Goal: Communication & Community: Answer question/provide support

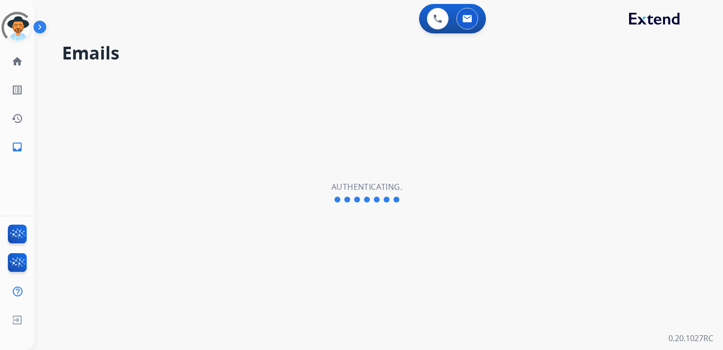
select select "**********"
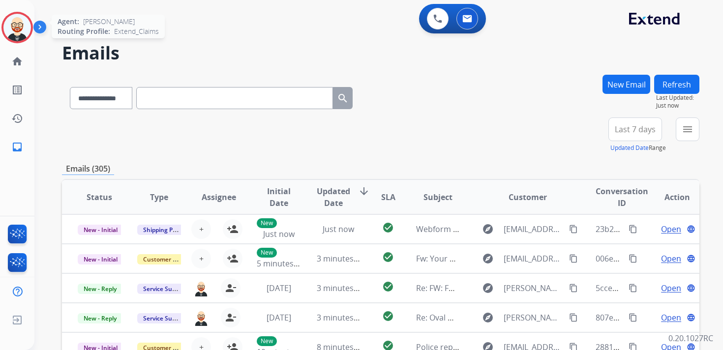
click at [19, 35] on img at bounding box center [17, 28] width 28 height 28
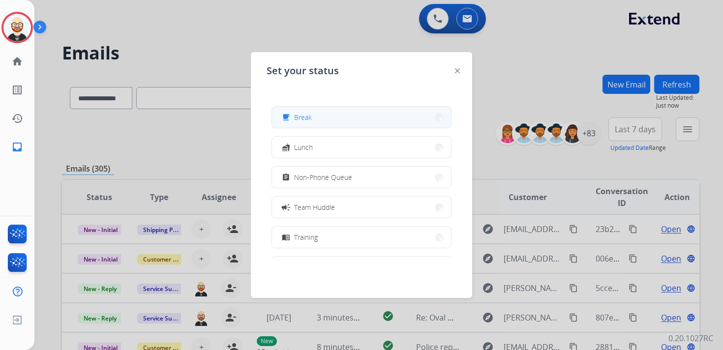
scroll to position [31, 0]
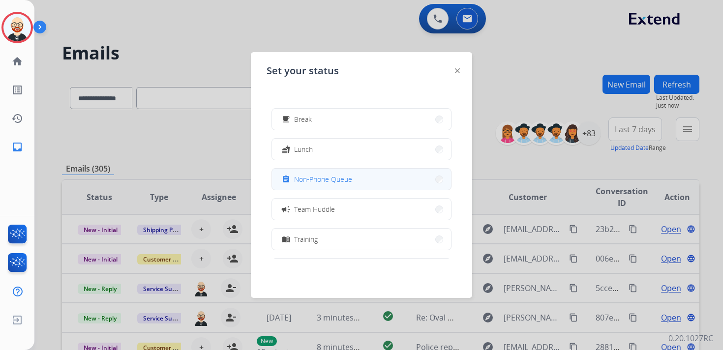
click at [313, 176] on span "Non-Phone Queue" at bounding box center [323, 179] width 58 height 10
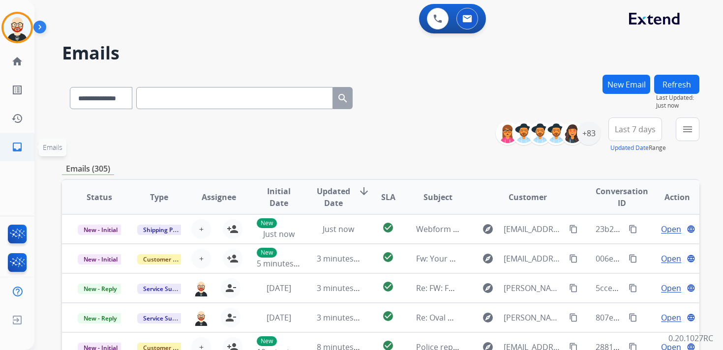
click at [22, 149] on mat-icon "inbox" at bounding box center [17, 147] width 12 height 12
click at [591, 131] on div "+83" at bounding box center [589, 133] width 24 height 24
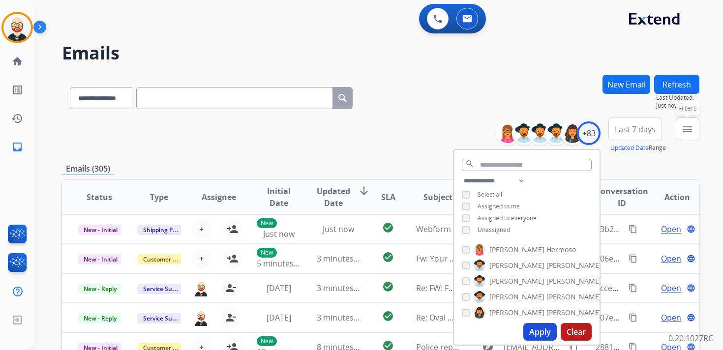
click at [691, 134] on mat-icon "menu" at bounding box center [687, 129] width 12 height 12
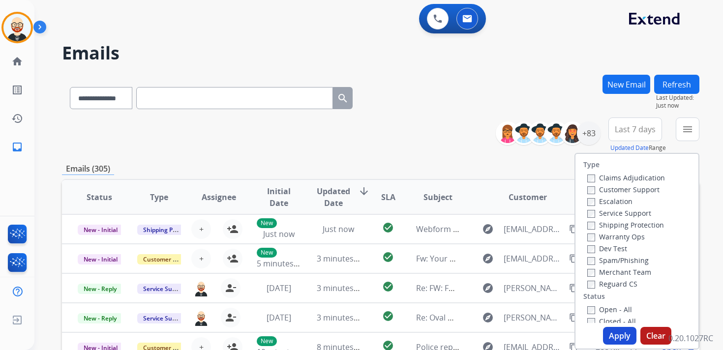
click at [622, 212] on label "Service Support" at bounding box center [619, 212] width 64 height 9
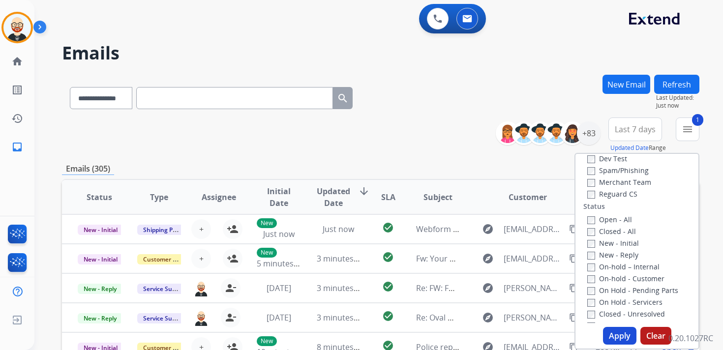
scroll to position [93, 0]
click at [614, 242] on label "New - Initial" at bounding box center [613, 239] width 52 height 9
click at [614, 250] on label "New - Reply" at bounding box center [612, 251] width 51 height 9
click at [614, 333] on button "Apply" at bounding box center [619, 336] width 33 height 18
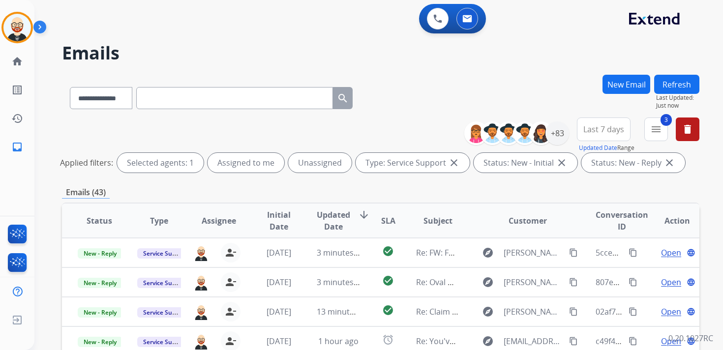
click at [335, 216] on span "Updated Date" at bounding box center [333, 221] width 33 height 24
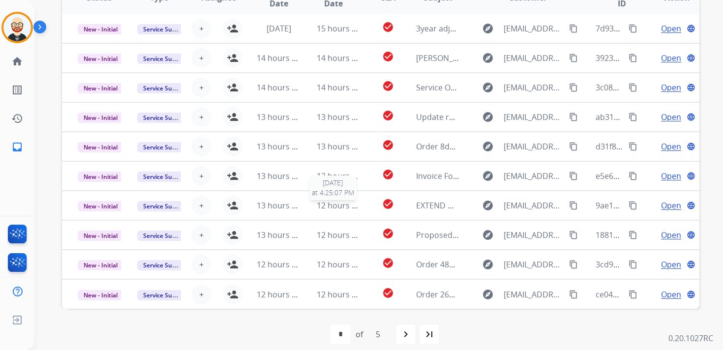
scroll to position [233, 0]
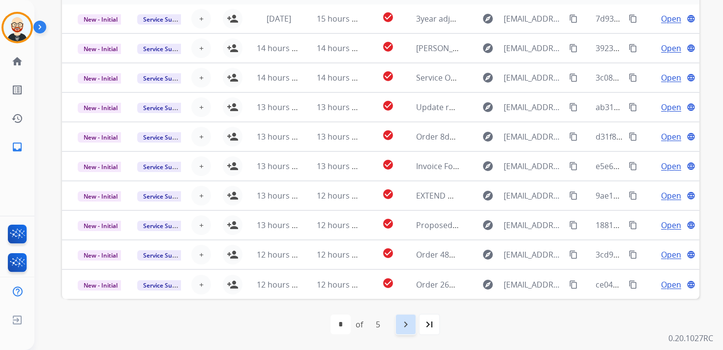
click at [410, 322] on mat-icon "navigate_next" at bounding box center [406, 325] width 12 height 12
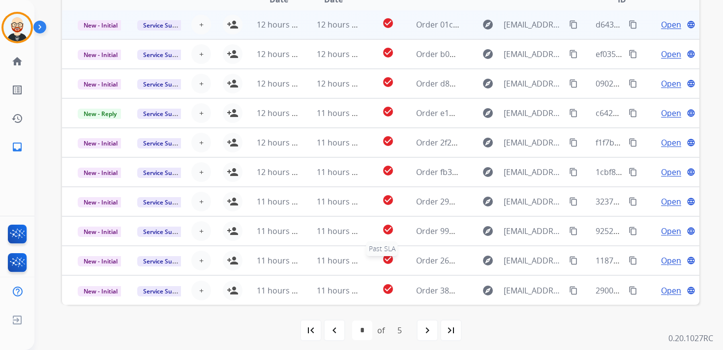
scroll to position [231, 0]
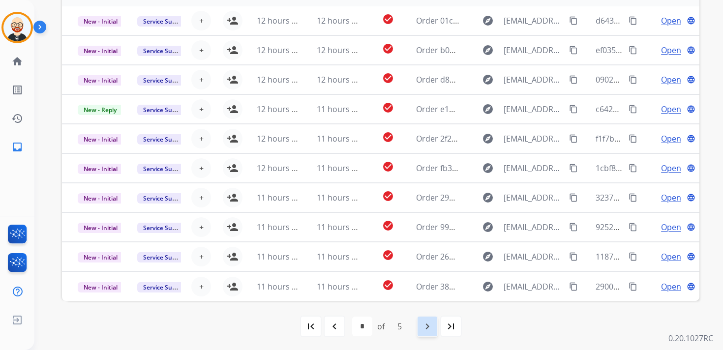
click at [424, 322] on mat-icon "navigate_next" at bounding box center [427, 326] width 12 height 12
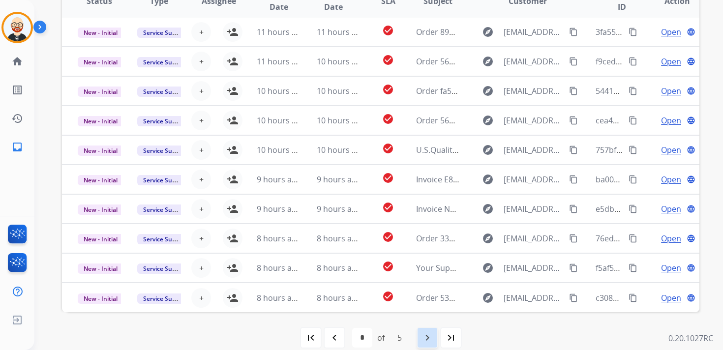
scroll to position [221, 0]
click at [430, 332] on mat-icon "navigate_next" at bounding box center [427, 337] width 12 height 12
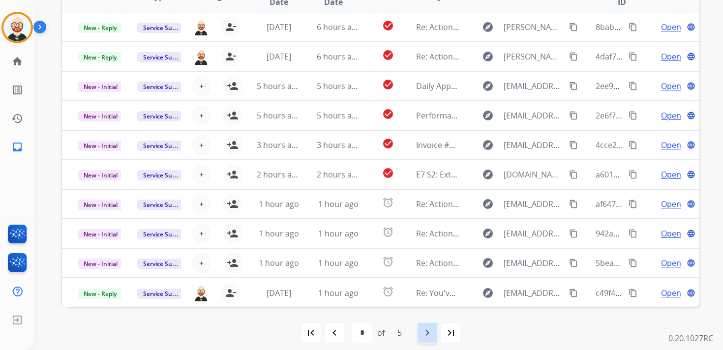
scroll to position [233, 0]
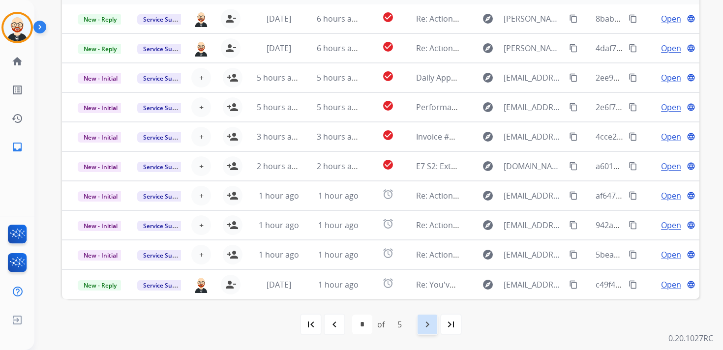
click at [431, 325] on mat-icon "navigate_next" at bounding box center [427, 325] width 12 height 12
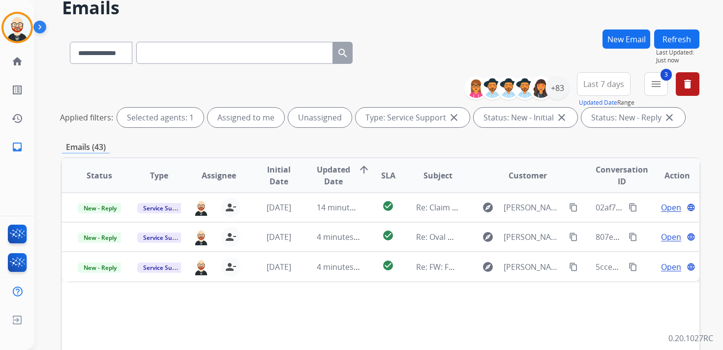
scroll to position [49, 0]
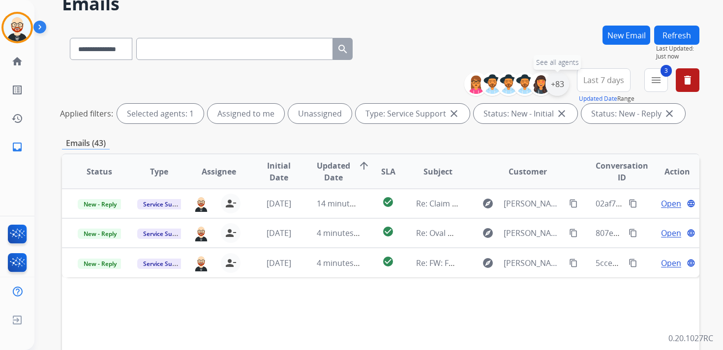
click at [559, 82] on div "+83" at bounding box center [557, 84] width 24 height 24
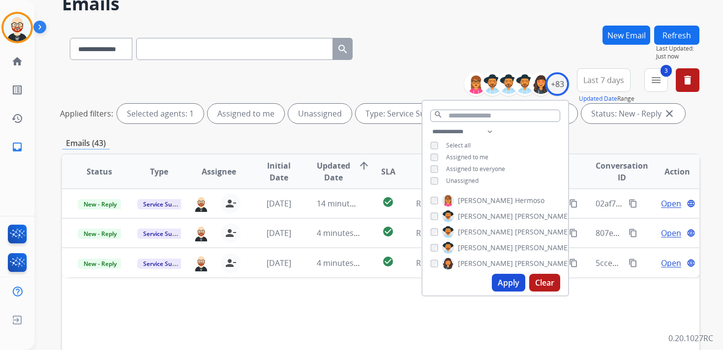
click at [464, 180] on span "Unassigned" at bounding box center [462, 180] width 32 height 8
click at [509, 278] on button "Apply" at bounding box center [508, 283] width 33 height 18
select select "*"
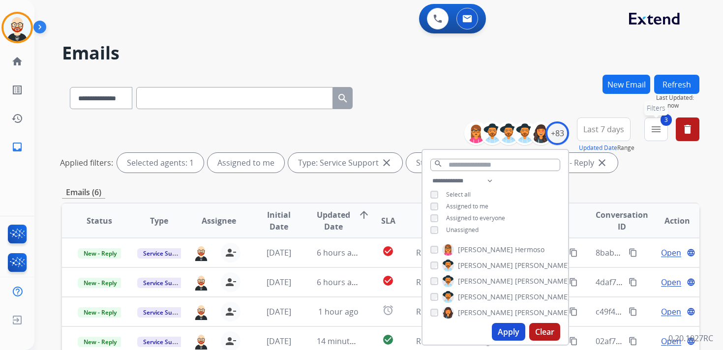
click at [657, 123] on mat-icon "menu" at bounding box center [656, 129] width 12 height 12
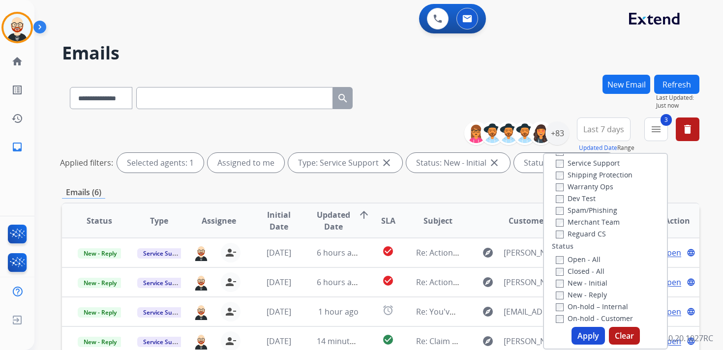
scroll to position [47, 0]
click at [581, 168] on label "Service Support" at bounding box center [587, 166] width 64 height 9
click at [576, 338] on button "Apply" at bounding box center [587, 336] width 33 height 18
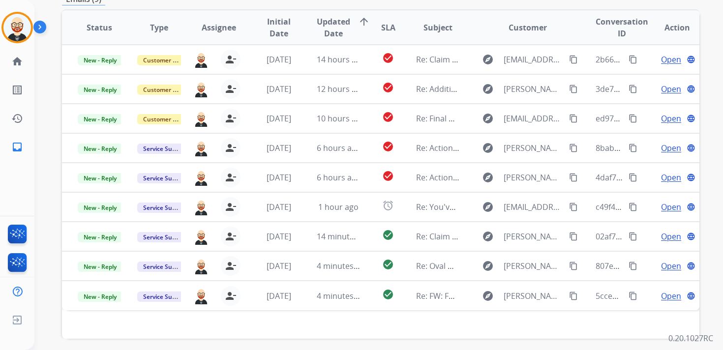
scroll to position [196, 0]
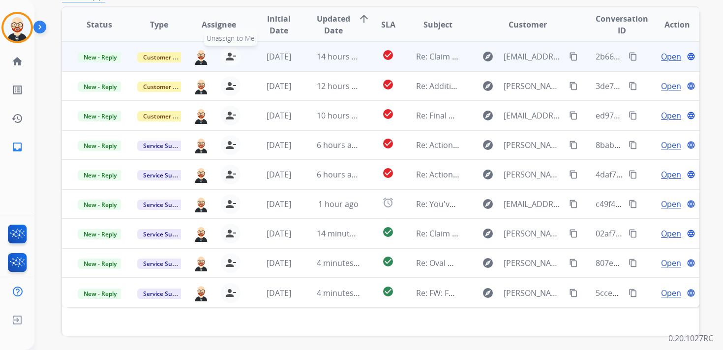
click at [227, 53] on mat-icon "person_remove" at bounding box center [231, 57] width 12 height 12
click at [227, 53] on mat-icon "person_add" at bounding box center [233, 57] width 12 height 12
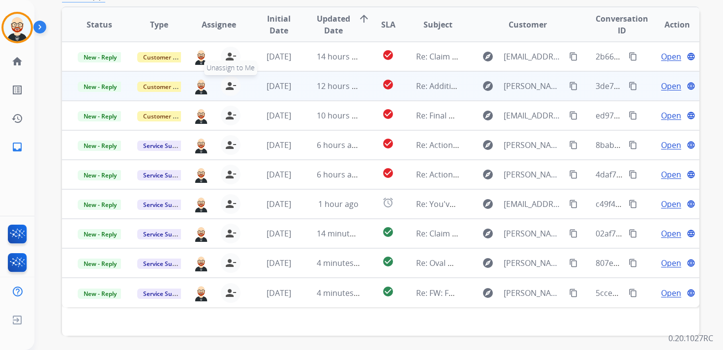
click at [229, 88] on mat-icon "person_remove" at bounding box center [231, 86] width 12 height 12
click at [229, 88] on mat-icon "person_add" at bounding box center [233, 86] width 12 height 12
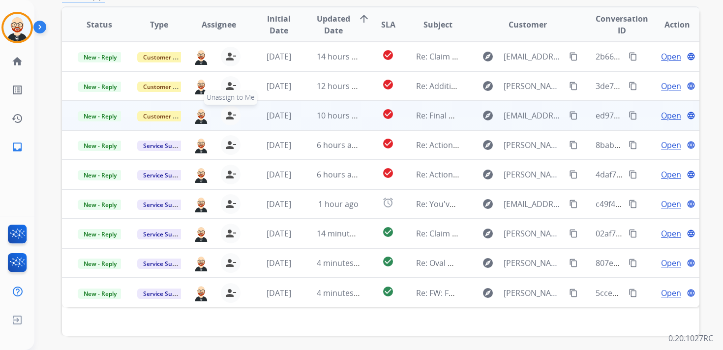
click at [231, 112] on mat-icon "person_remove" at bounding box center [231, 116] width 12 height 12
click at [231, 112] on mat-icon "person_add" at bounding box center [233, 116] width 12 height 12
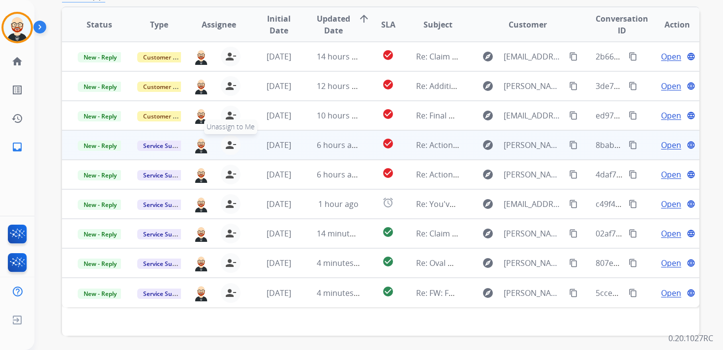
click at [229, 142] on mat-icon "person_remove" at bounding box center [231, 145] width 12 height 12
click at [229, 142] on mat-icon "person_add" at bounding box center [233, 145] width 12 height 12
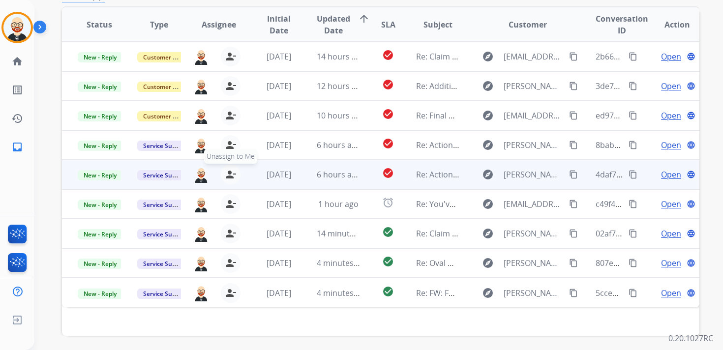
click at [228, 176] on mat-icon "person_remove" at bounding box center [231, 175] width 12 height 12
click at [228, 176] on mat-icon "person_add" at bounding box center [233, 175] width 12 height 12
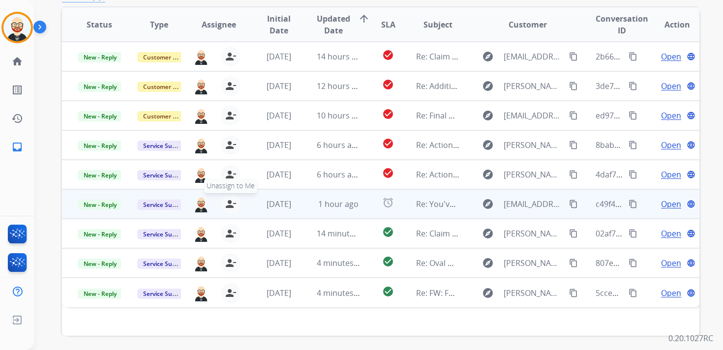
click at [228, 200] on mat-icon "person_remove" at bounding box center [231, 204] width 12 height 12
click at [228, 200] on mat-icon "person_add" at bounding box center [233, 204] width 12 height 12
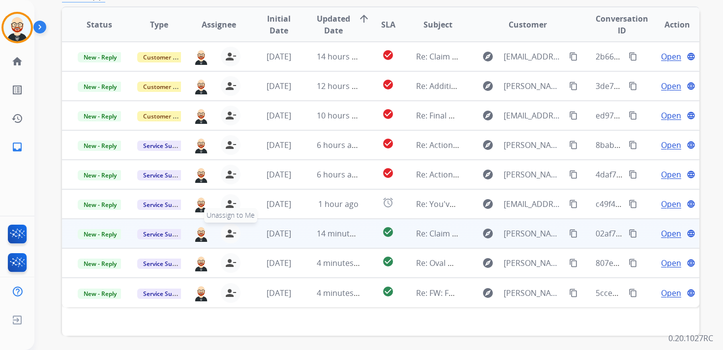
click at [229, 233] on mat-icon "person_remove" at bounding box center [231, 234] width 12 height 12
click at [229, 233] on mat-icon "person_add" at bounding box center [233, 234] width 12 height 12
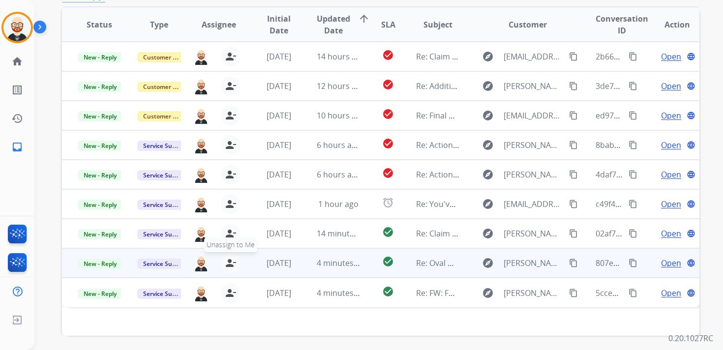
click at [229, 259] on mat-icon "person_remove" at bounding box center [231, 263] width 12 height 12
click at [229, 259] on mat-icon "person_add" at bounding box center [233, 263] width 12 height 12
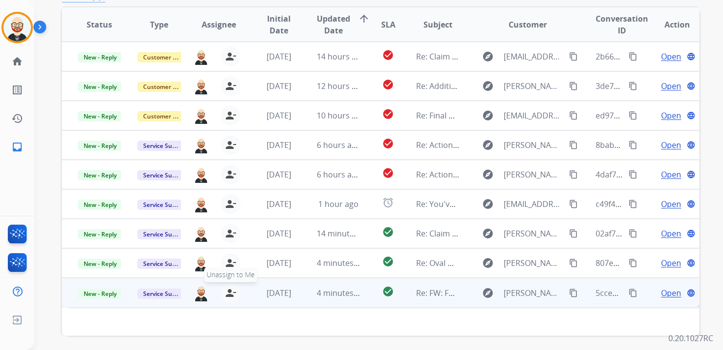
click at [228, 292] on mat-icon "person_remove" at bounding box center [231, 293] width 12 height 12
click at [228, 292] on mat-icon "person_add" at bounding box center [233, 293] width 12 height 12
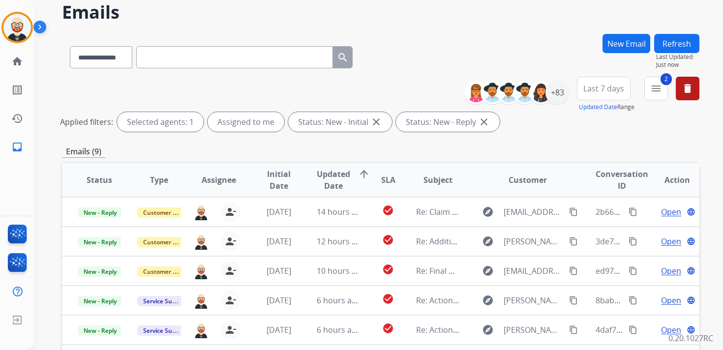
scroll to position [0, 0]
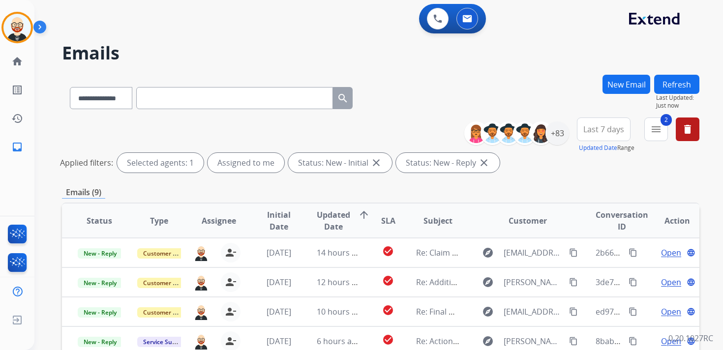
click at [676, 83] on button "Refresh" at bounding box center [676, 84] width 45 height 19
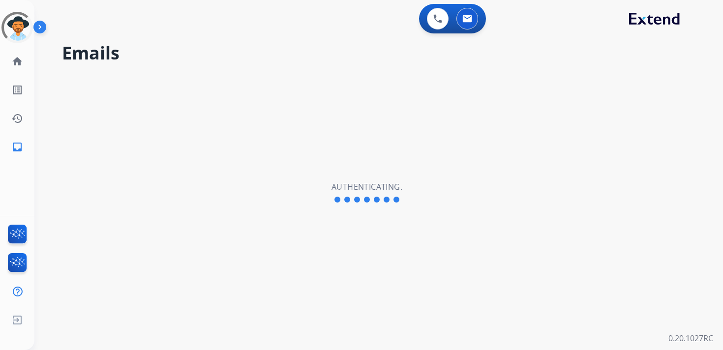
select select "**********"
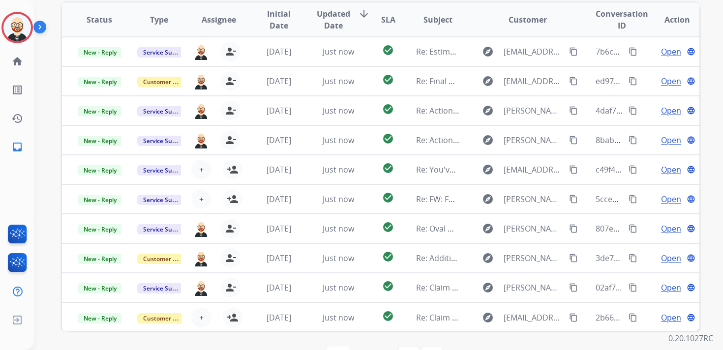
scroll to position [178, 0]
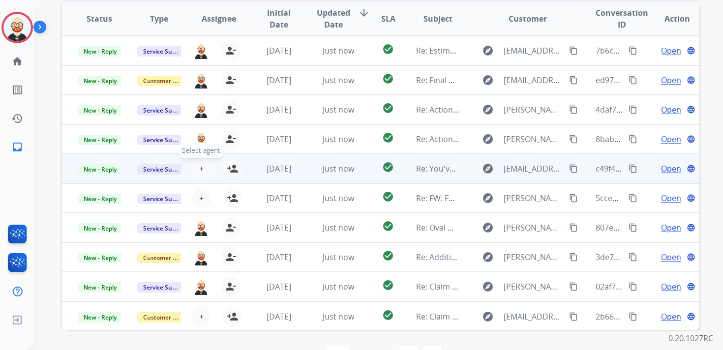
click at [203, 172] on button "+ Select agent" at bounding box center [201, 169] width 20 height 20
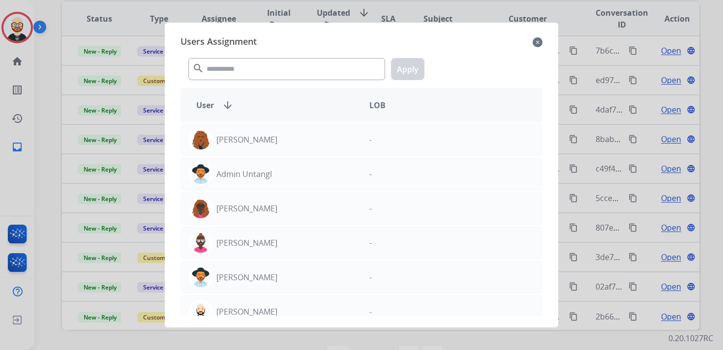
click at [543, 44] on div "Users Assignment close search Apply User arrow_downward LOB Abigail Joseph - Ad…" at bounding box center [362, 174] width 378 height 289
click at [541, 41] on mat-icon "close" at bounding box center [537, 42] width 10 height 12
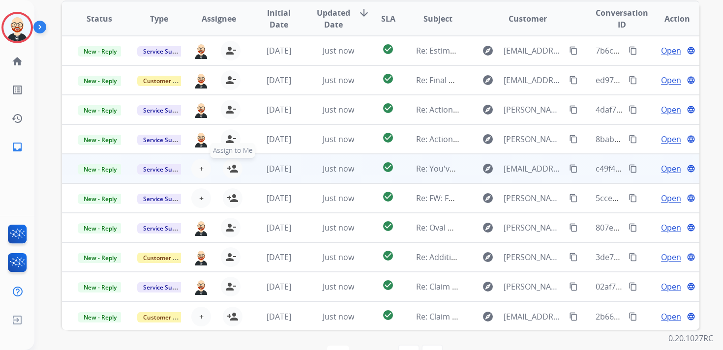
click at [233, 166] on mat-icon "person_add" at bounding box center [233, 169] width 12 height 12
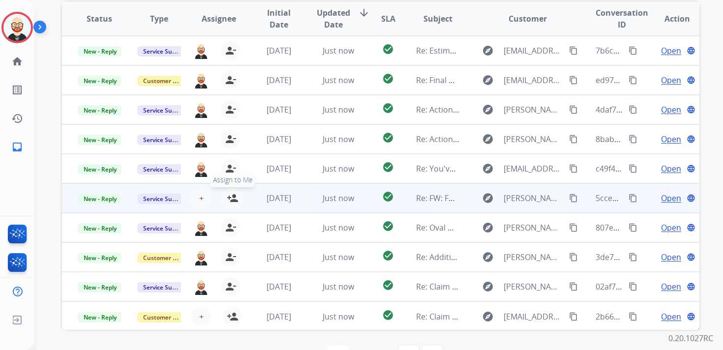
click at [233, 199] on mat-icon "person_add" at bounding box center [233, 198] width 12 height 12
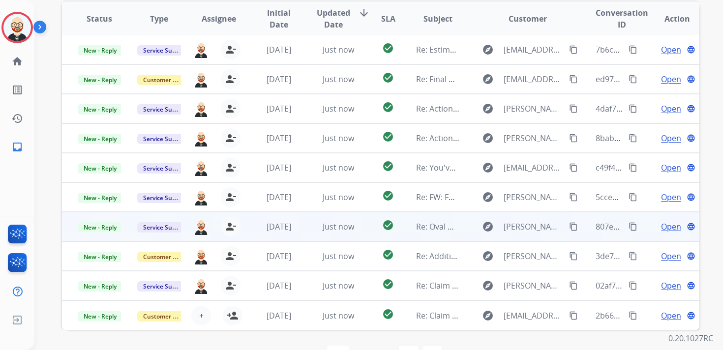
scroll to position [209, 0]
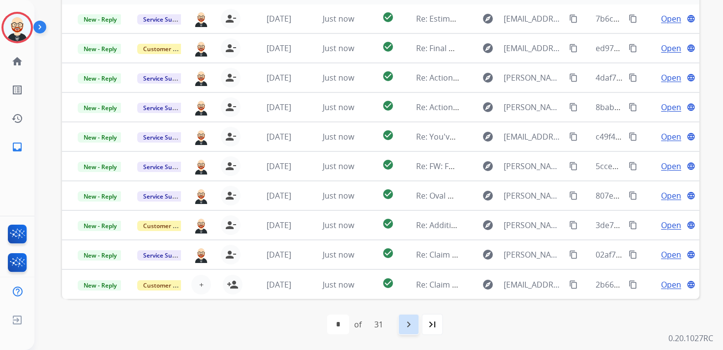
click at [411, 325] on mat-icon "navigate_next" at bounding box center [409, 325] width 12 height 12
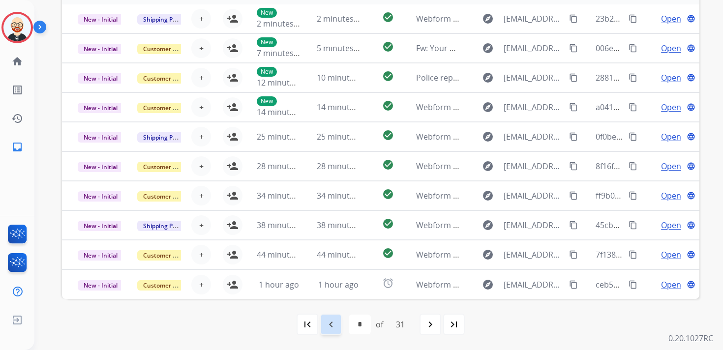
click at [333, 323] on mat-icon "navigate_before" at bounding box center [331, 325] width 12 height 12
select select "*"
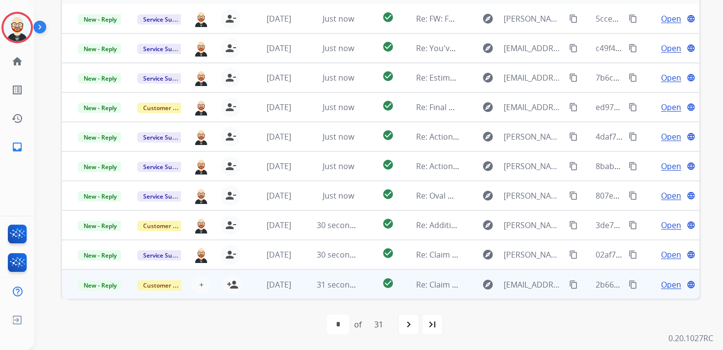
click at [663, 287] on span "Open" at bounding box center [671, 285] width 20 height 12
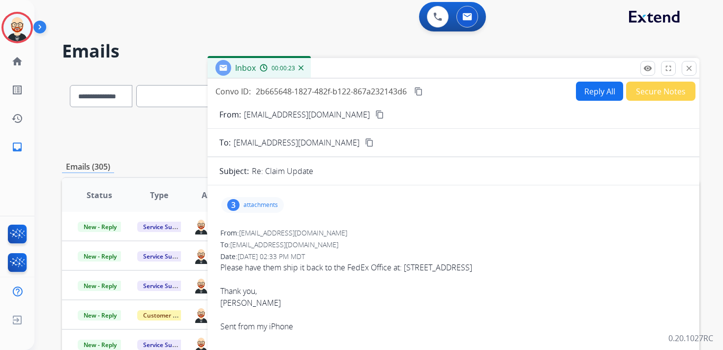
scroll to position [0, 0]
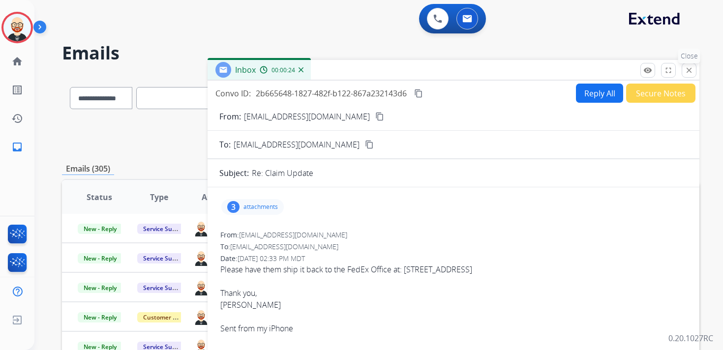
click at [688, 68] on mat-icon "close" at bounding box center [688, 70] width 9 height 9
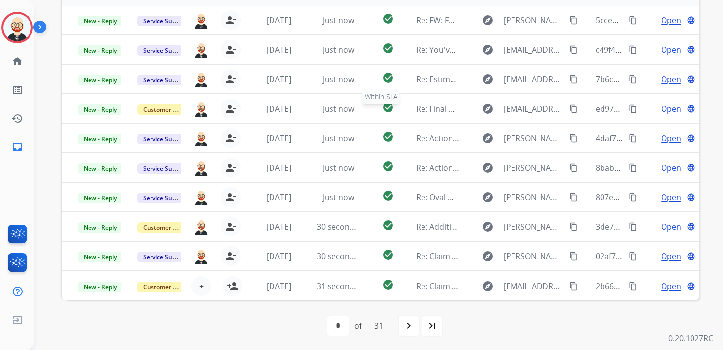
scroll to position [209, 0]
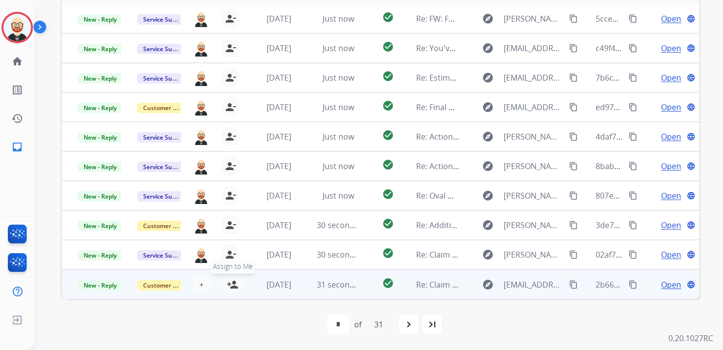
click at [232, 284] on mat-icon "person_add" at bounding box center [233, 285] width 12 height 12
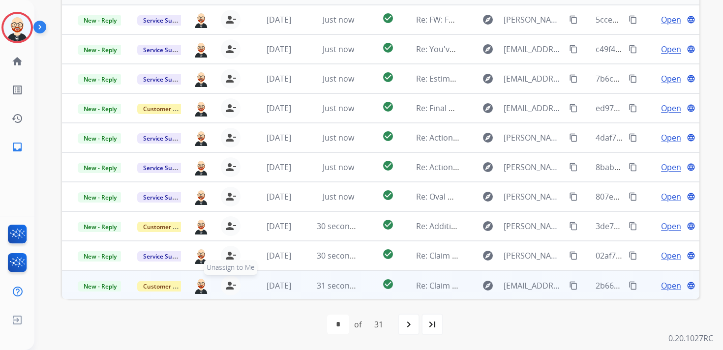
scroll to position [0, 0]
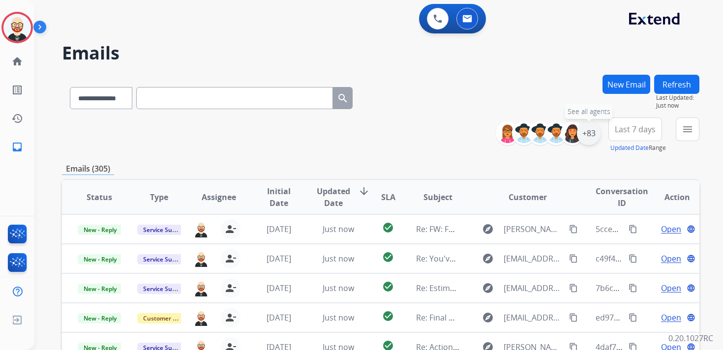
click at [588, 135] on div "+83" at bounding box center [589, 133] width 24 height 24
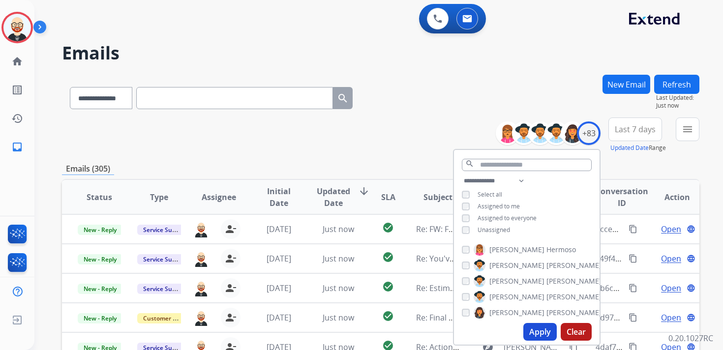
click at [491, 232] on span "Unassigned" at bounding box center [493, 230] width 32 height 8
click at [533, 325] on button "Apply" at bounding box center [539, 332] width 33 height 18
click at [675, 129] on button "menu Filters" at bounding box center [687, 129] width 24 height 24
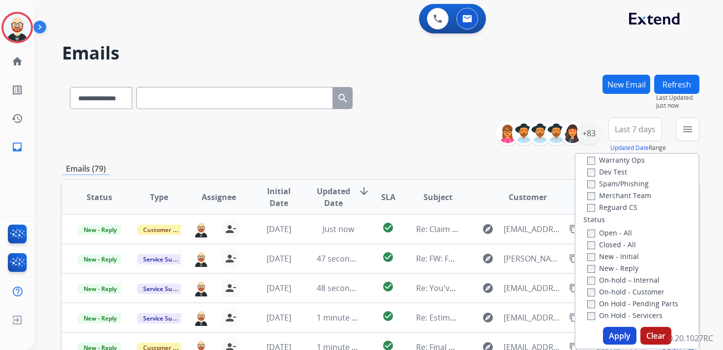
scroll to position [78, 0]
click at [606, 256] on label "New - Initial" at bounding box center [613, 255] width 52 height 9
click at [604, 268] on label "New - Reply" at bounding box center [612, 266] width 51 height 9
click at [613, 334] on button "Apply" at bounding box center [619, 336] width 33 height 18
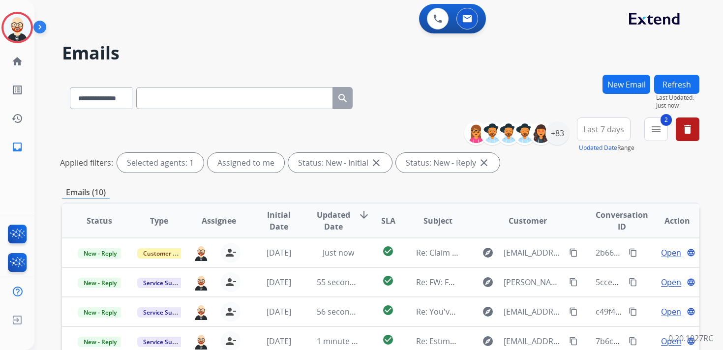
click at [611, 127] on span "Last 7 days" at bounding box center [603, 129] width 41 height 4
click at [578, 247] on div "Last 90 days" at bounding box center [600, 248] width 54 height 15
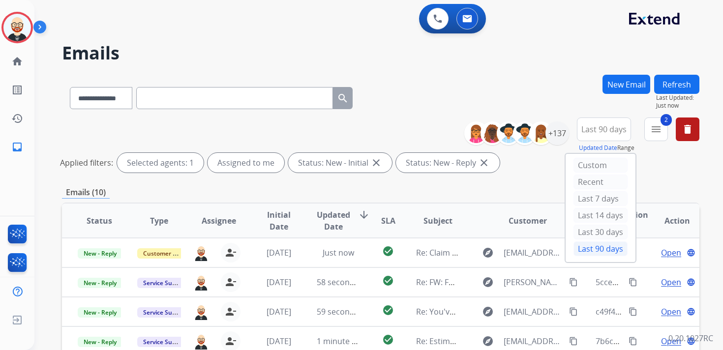
click at [330, 221] on span "Updated Date" at bounding box center [333, 221] width 33 height 24
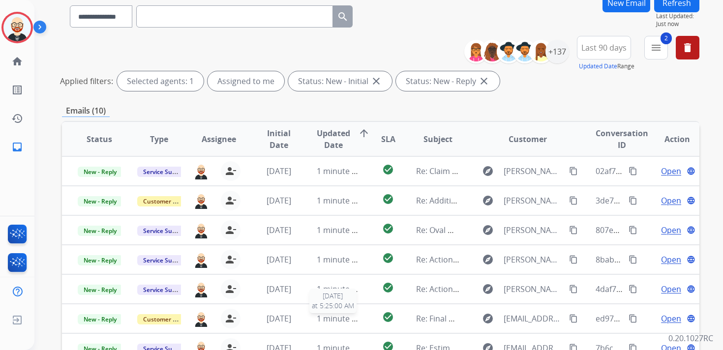
scroll to position [0, 0]
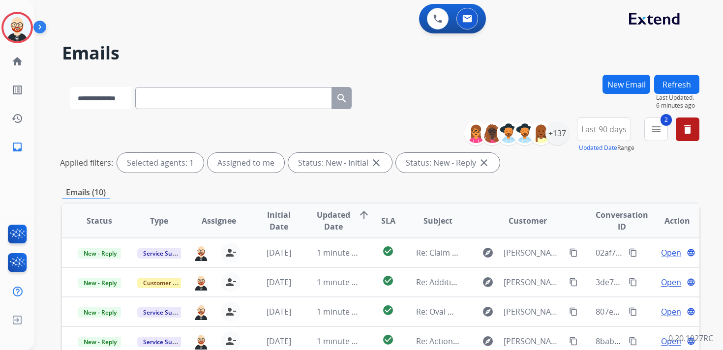
click at [126, 102] on select "**********" at bounding box center [100, 98] width 61 height 22
select select "**********"
click at [70, 87] on select "**********" at bounding box center [100, 98] width 61 height 22
click at [183, 101] on input "text" at bounding box center [234, 98] width 197 height 22
paste input "**********"
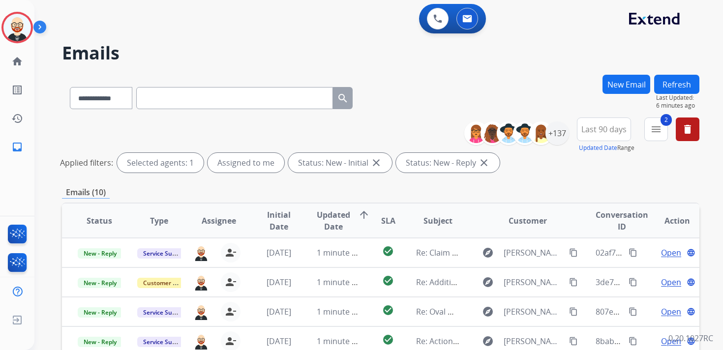
type input "**********"
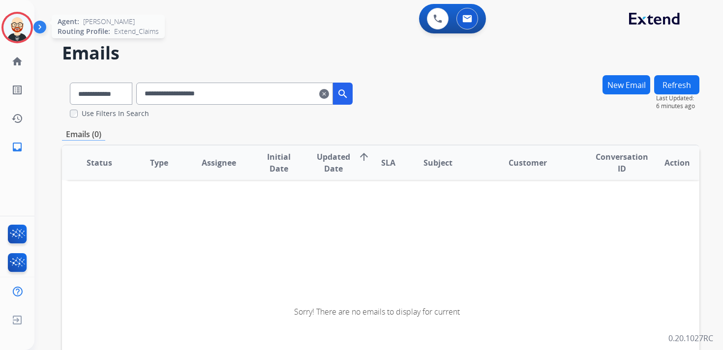
click at [13, 16] on img at bounding box center [17, 28] width 28 height 28
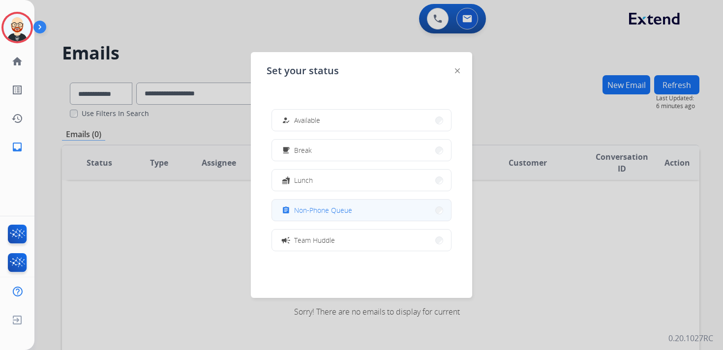
click at [315, 203] on button "assignment Non-Phone Queue" at bounding box center [361, 210] width 179 height 21
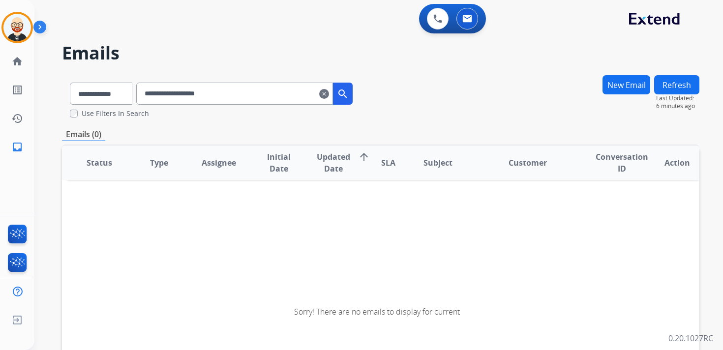
click at [612, 86] on button "New Email" at bounding box center [626, 84] width 48 height 19
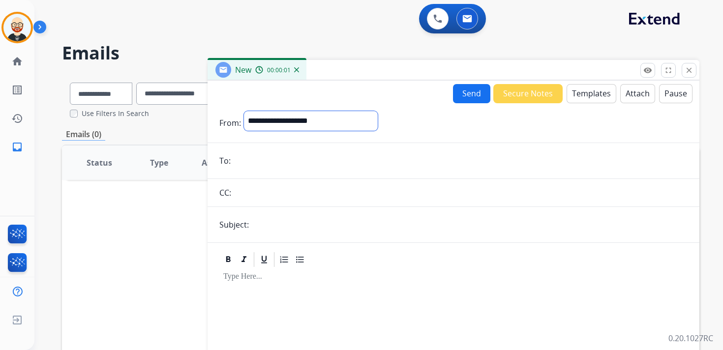
click at [378, 118] on select "**********" at bounding box center [311, 121] width 134 height 20
select select "**********"
click at [244, 111] on select "**********" at bounding box center [311, 121] width 134 height 20
click at [273, 168] on input "email" at bounding box center [460, 162] width 454 height 20
paste input "**********"
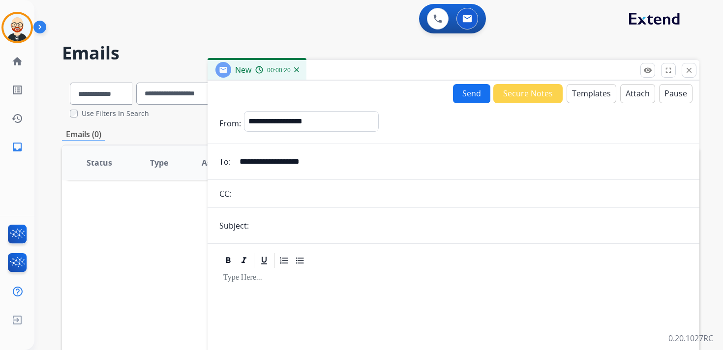
type input "**********"
click at [281, 218] on input "text" at bounding box center [470, 226] width 436 height 20
type input "**********"
click at [584, 91] on button "Templates" at bounding box center [591, 93] width 50 height 19
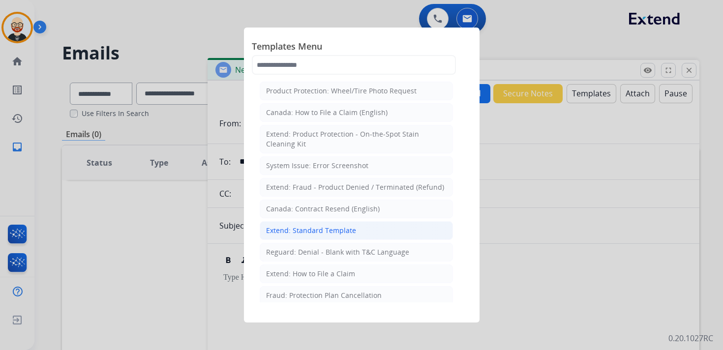
click at [356, 228] on li "Extend: Standard Template" at bounding box center [356, 230] width 193 height 19
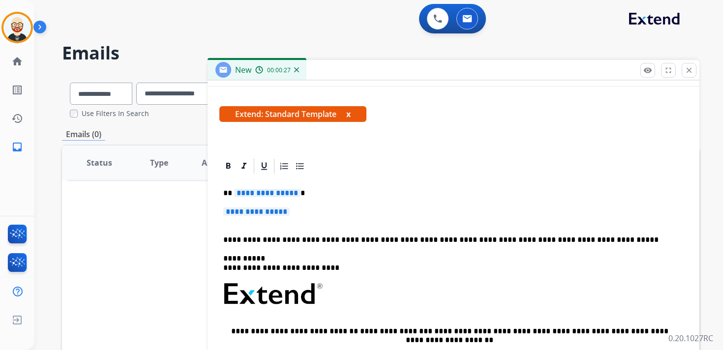
scroll to position [159, 0]
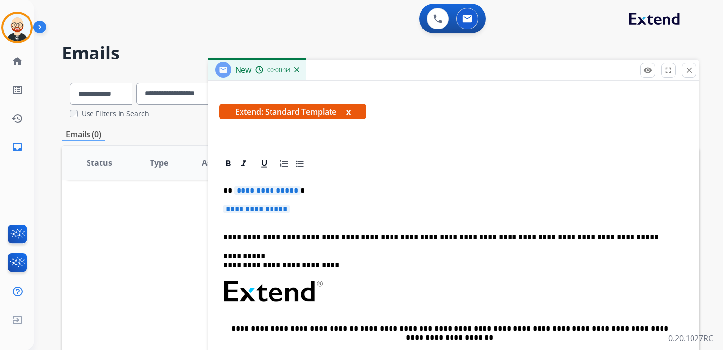
click at [319, 210] on p "**********" at bounding box center [453, 214] width 460 height 18
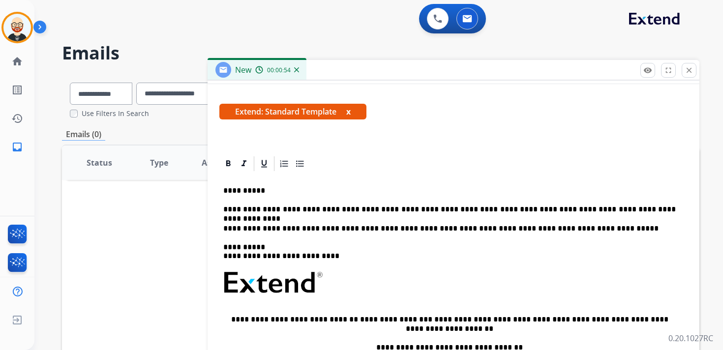
scroll to position [0, 0]
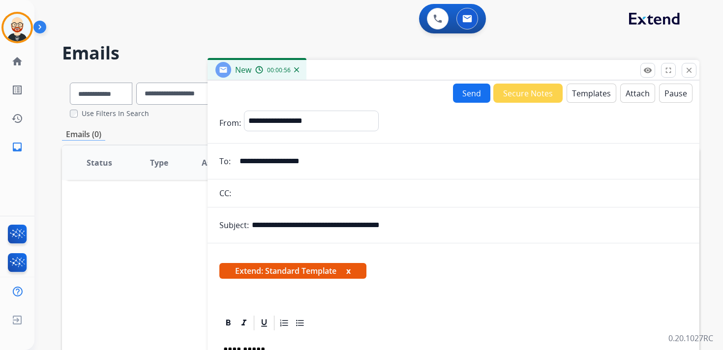
click at [467, 95] on button "Send" at bounding box center [471, 93] width 37 height 19
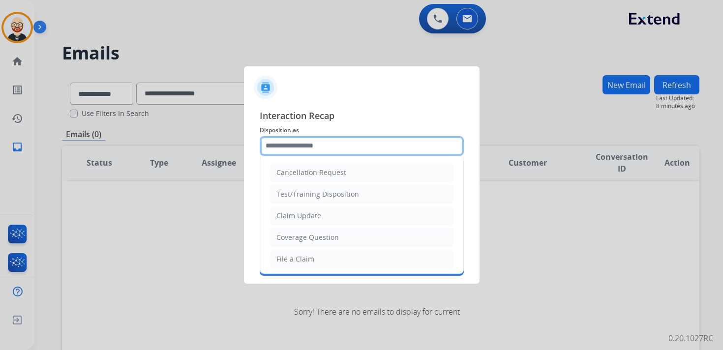
click at [310, 145] on input "text" at bounding box center [362, 146] width 204 height 20
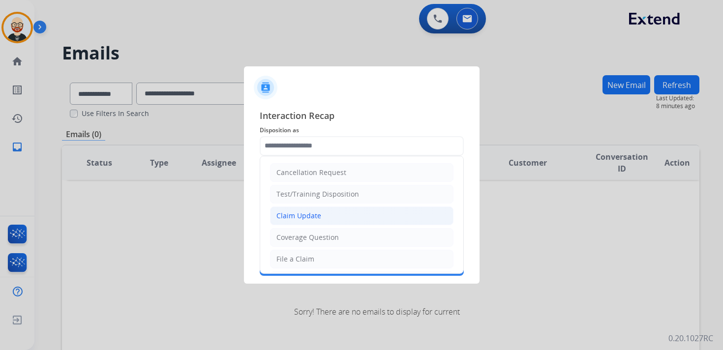
click at [316, 213] on div "Claim Update" at bounding box center [298, 216] width 45 height 10
type input "**********"
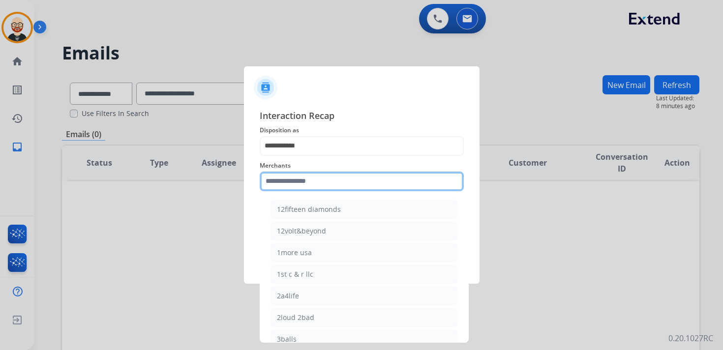
click at [287, 180] on input "text" at bounding box center [362, 182] width 204 height 20
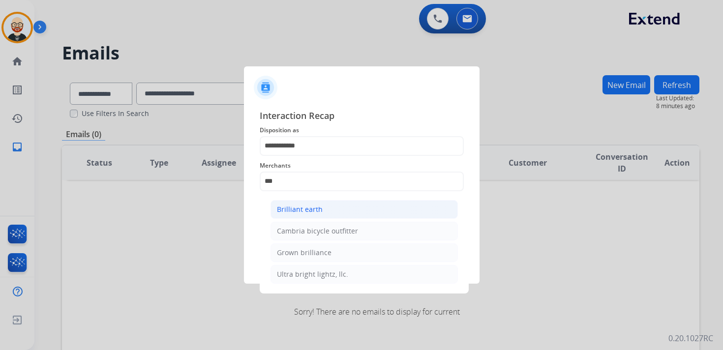
click at [284, 210] on div "Brilliant earth" at bounding box center [300, 209] width 46 height 10
type input "**********"
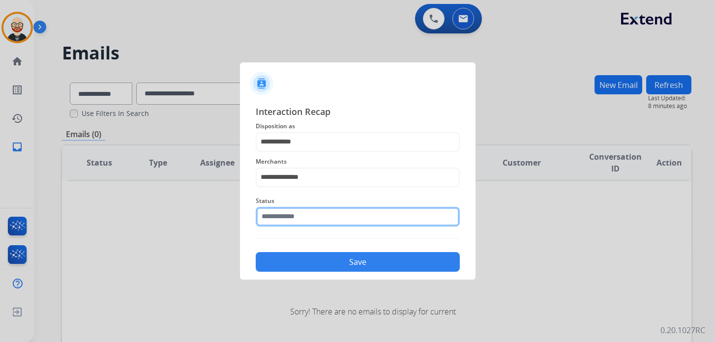
click at [284, 221] on input "text" at bounding box center [358, 217] width 204 height 20
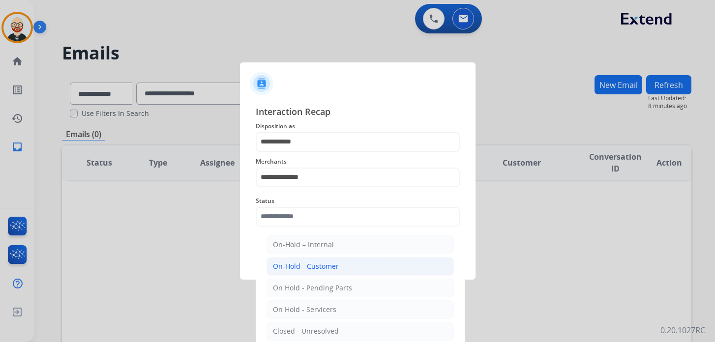
click at [323, 262] on div "On-Hold - Customer" at bounding box center [306, 267] width 66 height 10
type input "**********"
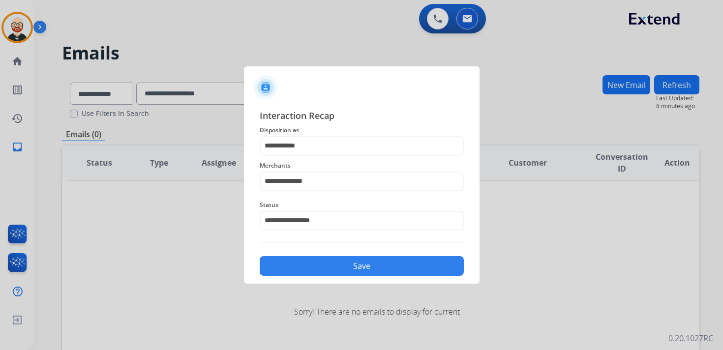
click at [317, 262] on button "Save" at bounding box center [362, 266] width 204 height 20
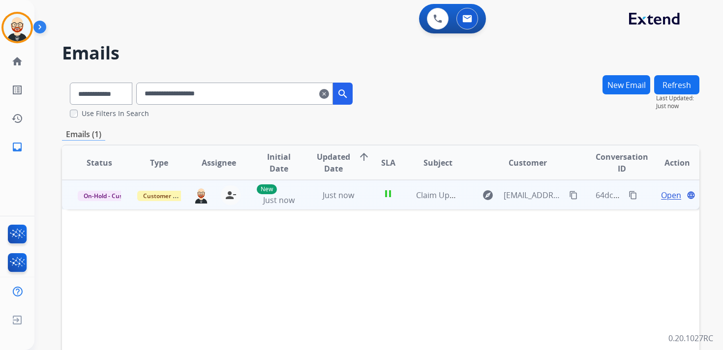
click at [569, 198] on mat-icon "content_copy" at bounding box center [573, 195] width 9 height 9
click at [629, 197] on mat-icon "content_copy" at bounding box center [632, 195] width 9 height 9
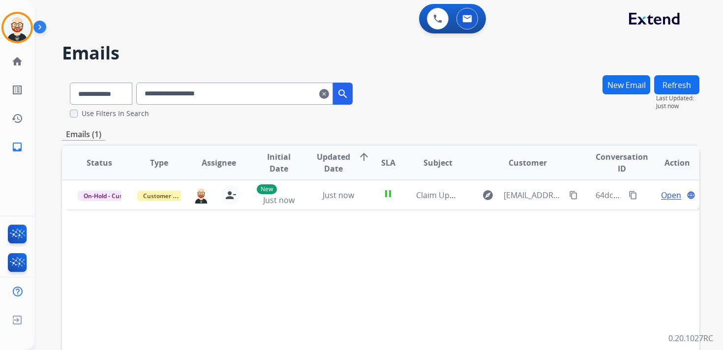
click at [329, 98] on mat-icon "clear" at bounding box center [324, 94] width 10 height 12
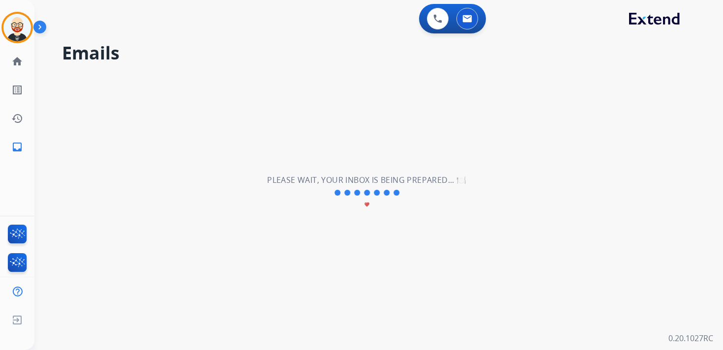
select select "**********"
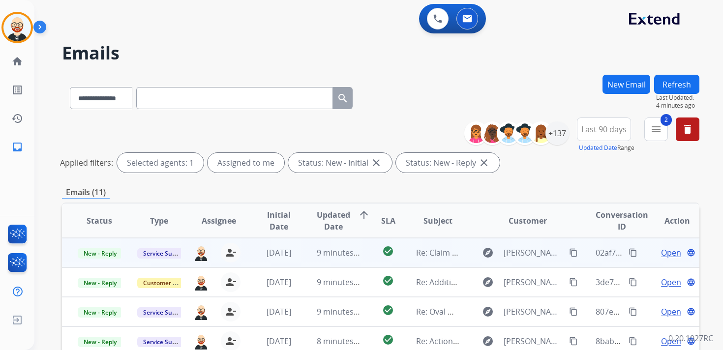
click at [666, 254] on span "Open" at bounding box center [671, 253] width 20 height 12
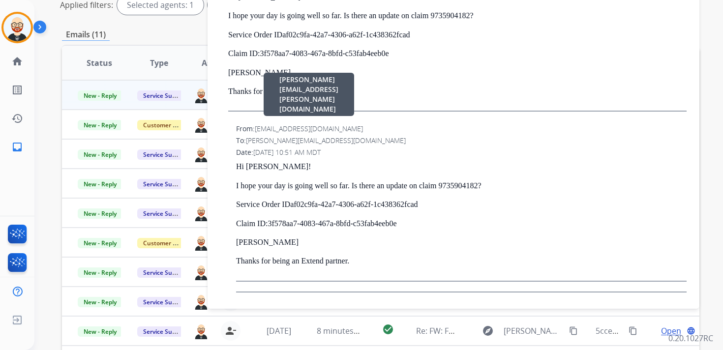
scroll to position [233, 0]
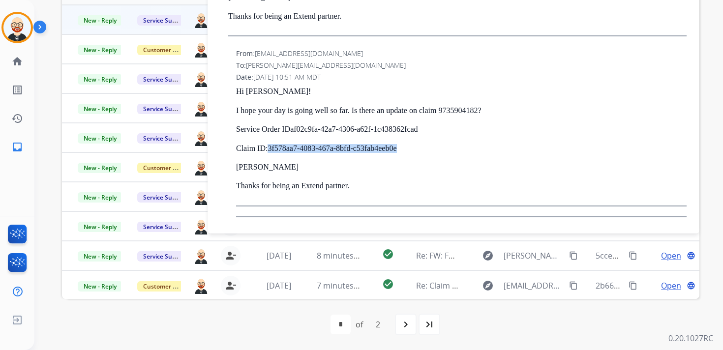
drag, startPoint x: 425, startPoint y: 146, endPoint x: 271, endPoint y: 144, distance: 154.4
click at [271, 144] on p "Claim ID: 3f578aa7-4083-467a-8bfd-c53fab4eeb0e" at bounding box center [461, 148] width 450 height 9
copy p "3f578aa7-4083-467a-8bfd-c53fab4eeb0e"
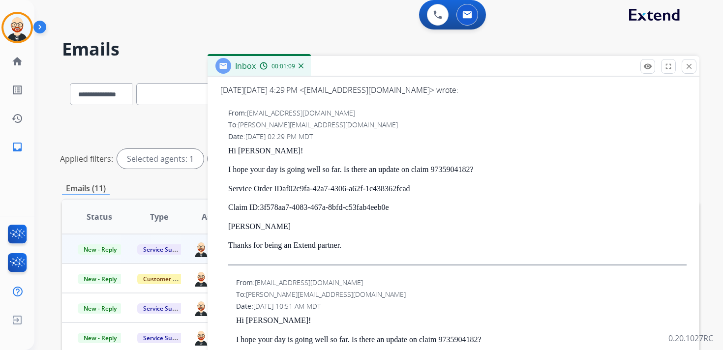
scroll to position [4, 0]
click at [472, 165] on p "I hope your day is going well so far. Is there an update on claim 9735904182?" at bounding box center [457, 169] width 458 height 9
copy p "9735904182"
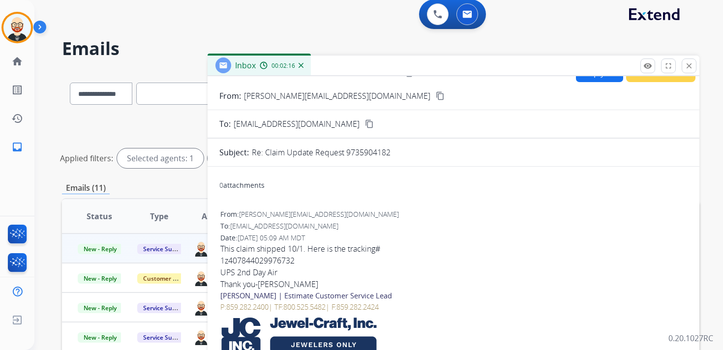
scroll to position [0, 0]
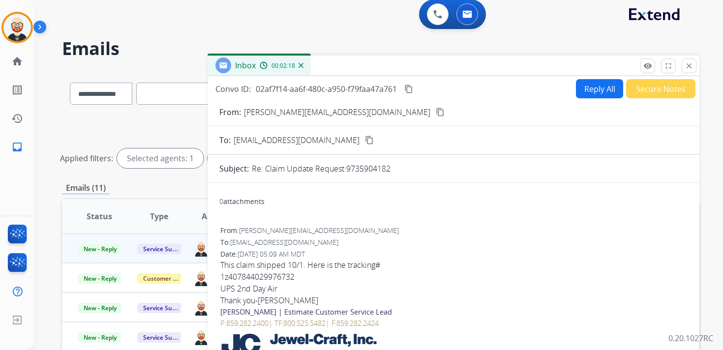
click at [273, 277] on div "1z407844029976732" at bounding box center [453, 277] width 466 height 12
copy div "1z407844029976732"
click at [410, 87] on mat-icon "content_copy" at bounding box center [408, 89] width 9 height 9
click at [298, 282] on div "1z407844029976732" at bounding box center [453, 277] width 466 height 12
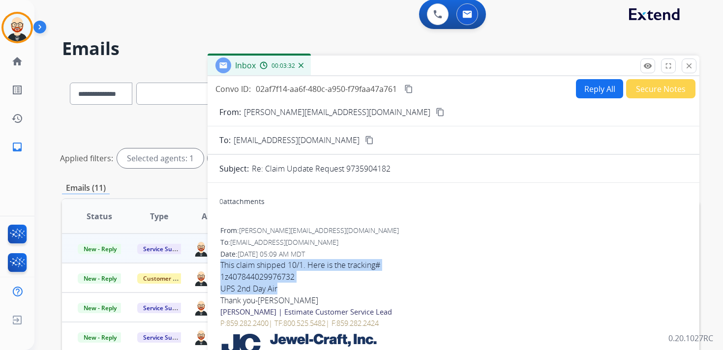
drag, startPoint x: 285, startPoint y: 286, endPoint x: 220, endPoint y: 266, distance: 67.3
click at [220, 266] on div "This claim shipped 10/1. Here is the tracking# 1z407844029976732 UPS 2nd Day Ai…" at bounding box center [453, 333] width 466 height 149
copy div "This claim shipped 10/1. Here is the tracking# 1z407844029976732 UPS 2nd Day Air"
click at [591, 87] on button "Reply All" at bounding box center [599, 88] width 47 height 19
select select "**********"
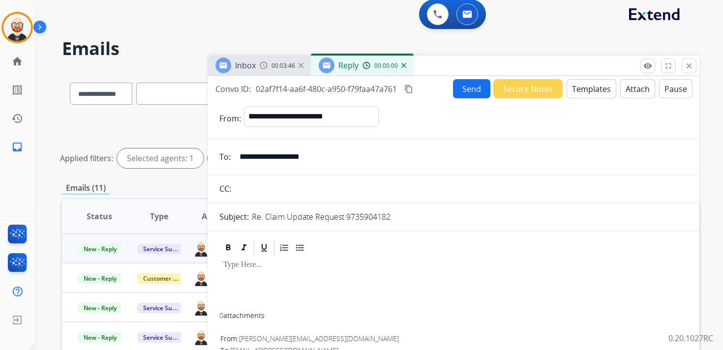
click at [250, 289] on div at bounding box center [453, 285] width 468 height 56
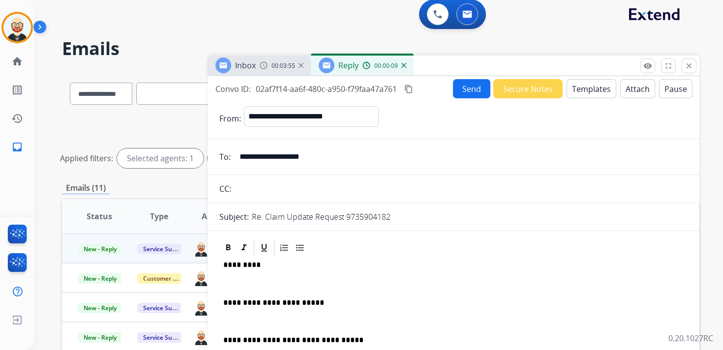
click at [237, 263] on p "*********" at bounding box center [449, 265] width 452 height 9
click at [235, 273] on div "**********" at bounding box center [453, 332] width 468 height 150
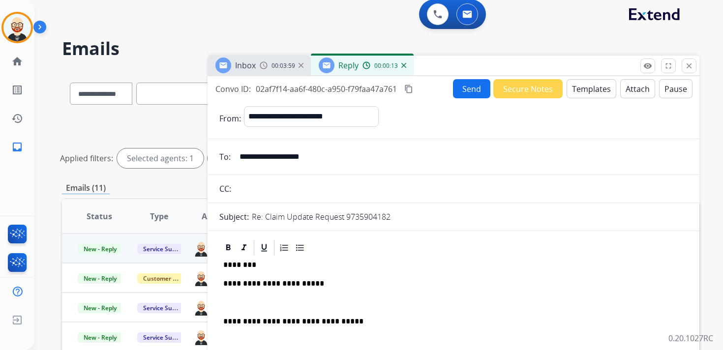
click at [239, 297] on div "**********" at bounding box center [453, 323] width 468 height 132
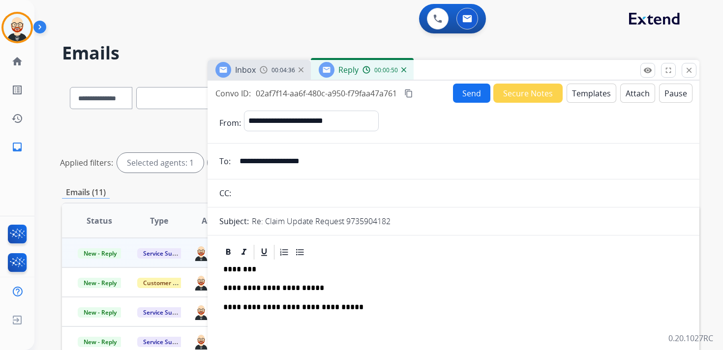
click at [469, 93] on button "Send" at bounding box center [471, 93] width 37 height 19
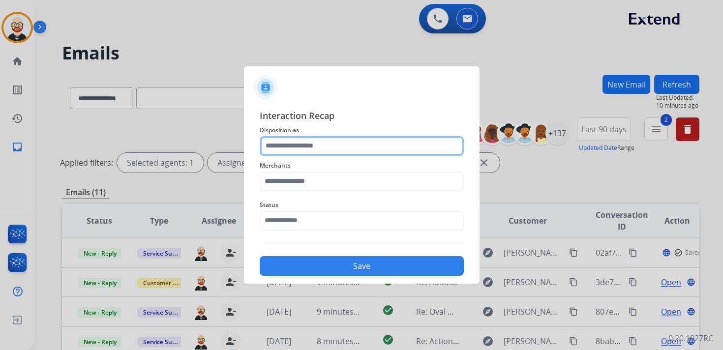
click at [317, 141] on input "text" at bounding box center [362, 146] width 204 height 20
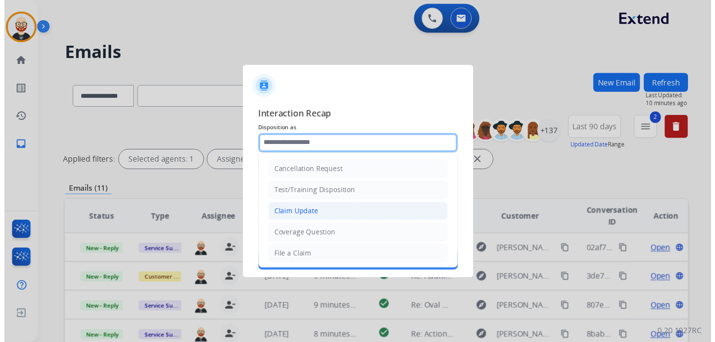
scroll to position [147, 0]
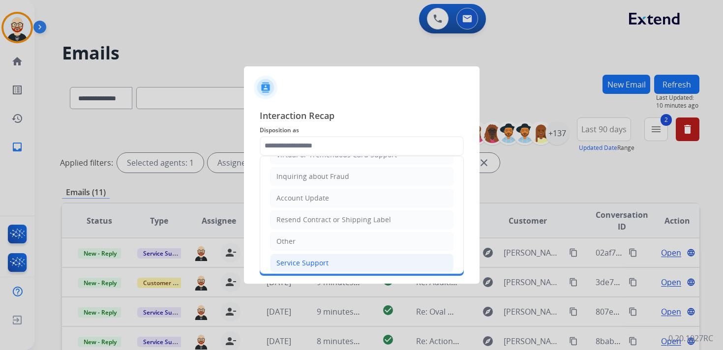
click at [283, 260] on div "Service Support" at bounding box center [302, 263] width 52 height 10
type input "**********"
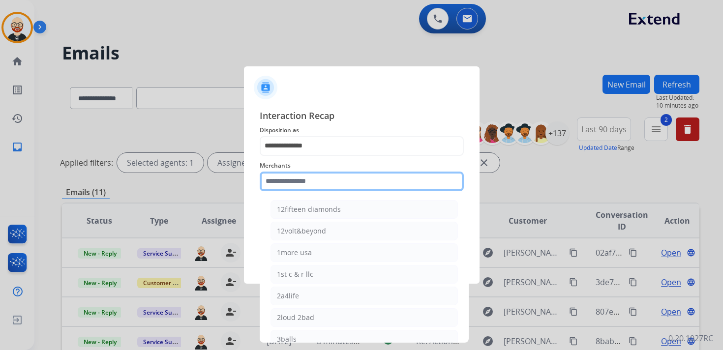
click at [288, 185] on input "text" at bounding box center [362, 182] width 204 height 20
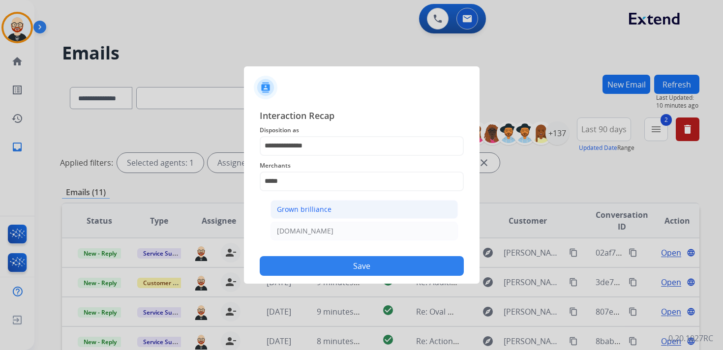
click at [288, 204] on div "Grown brilliance" at bounding box center [304, 209] width 55 height 10
type input "**********"
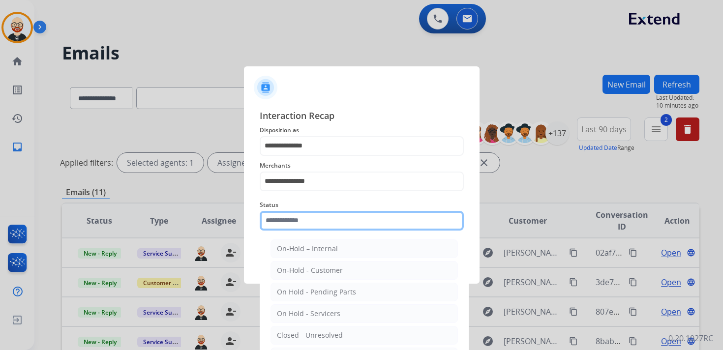
click at [284, 221] on input "text" at bounding box center [362, 221] width 204 height 20
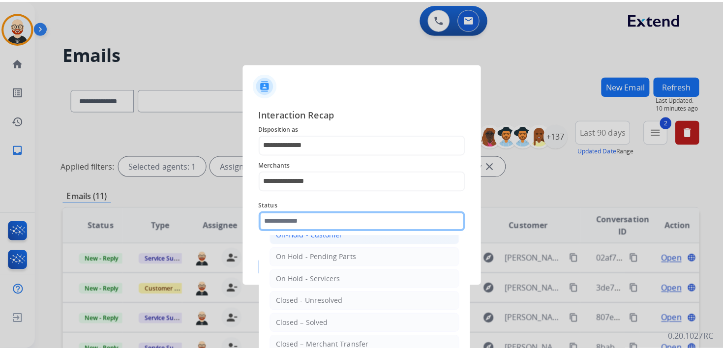
scroll to position [40, 0]
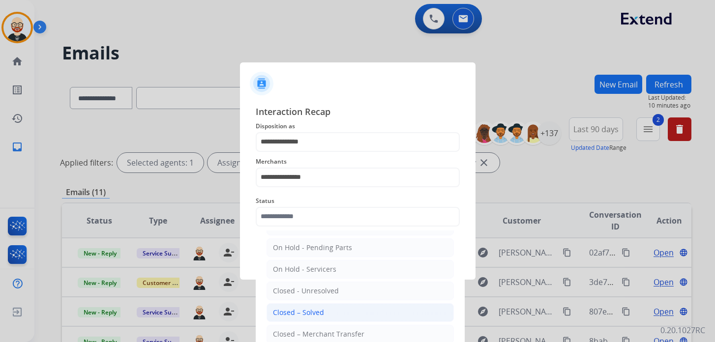
click at [302, 304] on li "Closed – Solved" at bounding box center [359, 312] width 187 height 19
type input "**********"
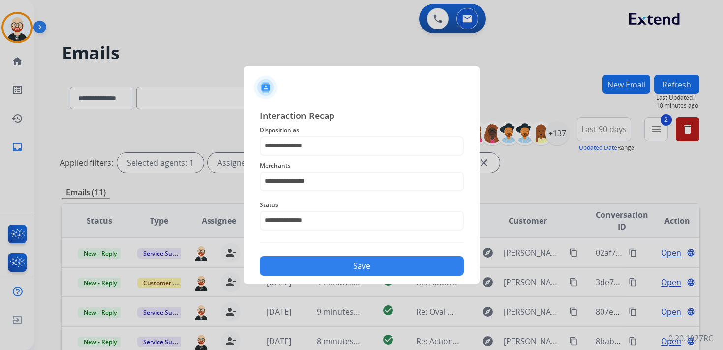
click at [312, 270] on button "Save" at bounding box center [362, 266] width 204 height 20
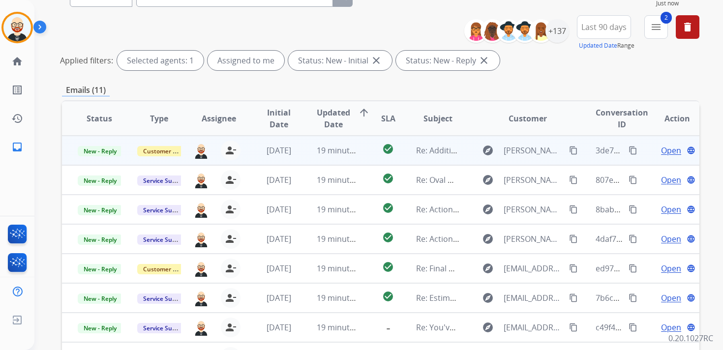
scroll to position [102, 0]
click at [667, 151] on span "Open" at bounding box center [671, 151] width 20 height 12
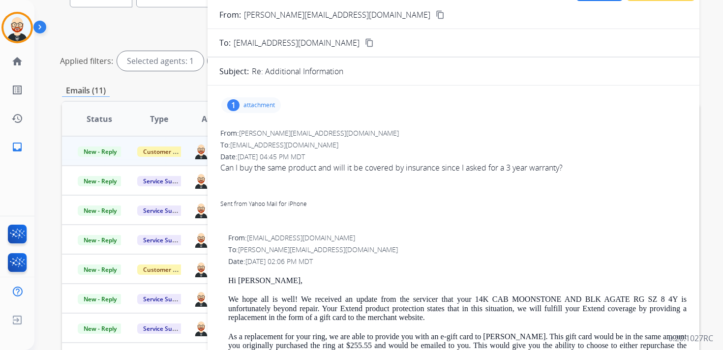
scroll to position [0, 0]
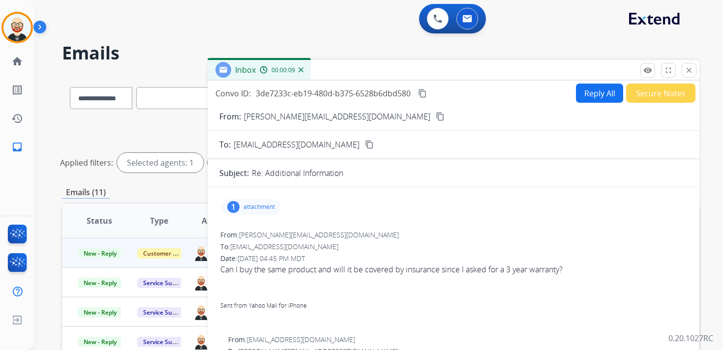
click at [589, 98] on button "Reply All" at bounding box center [599, 93] width 47 height 19
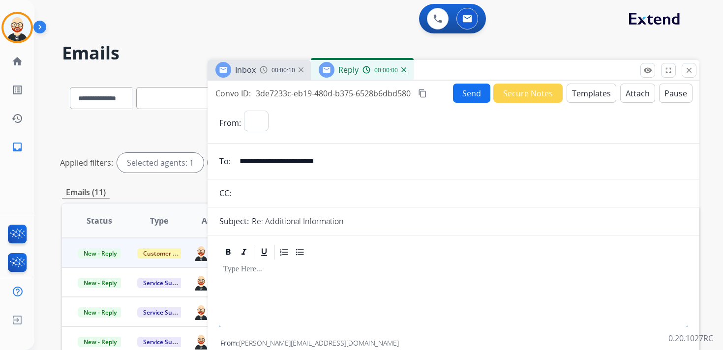
select select "**********"
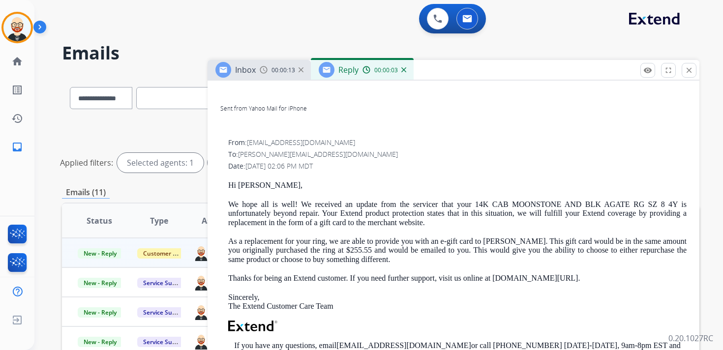
scroll to position [305, 0]
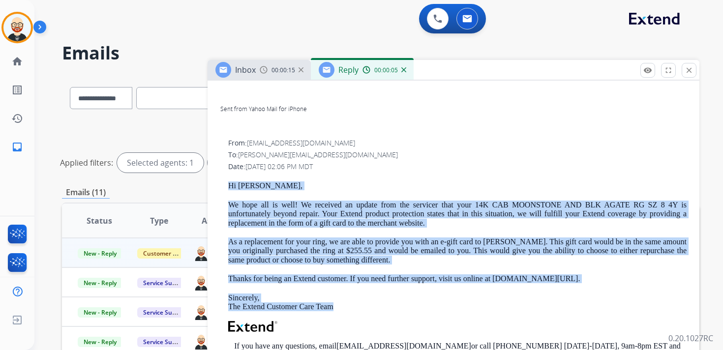
drag, startPoint x: 349, startPoint y: 307, endPoint x: 226, endPoint y: 187, distance: 171.4
click at [226, 187] on div "From: support@extend.com To: rachel_reyeslvn@yahoo.com Date: 10/13/2025 - 02:06…" at bounding box center [453, 302] width 468 height 330
copy div "Hi Rachel, We hope all is well! We received an update from the servicer that yo…"
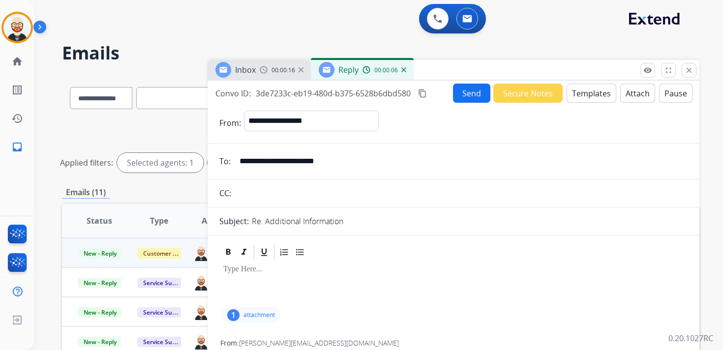
click at [255, 271] on p at bounding box center [453, 269] width 460 height 9
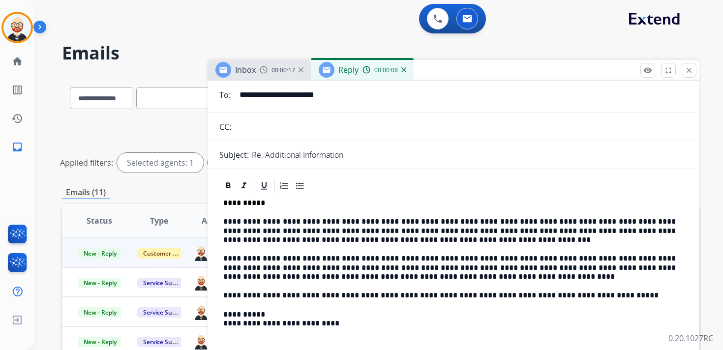
scroll to position [69, 0]
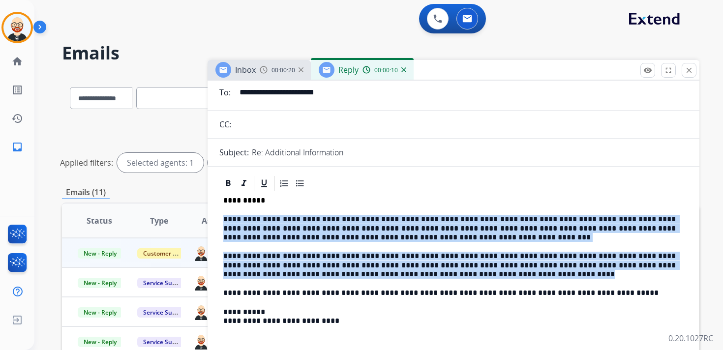
drag, startPoint x: 519, startPoint y: 276, endPoint x: 217, endPoint y: 222, distance: 307.0
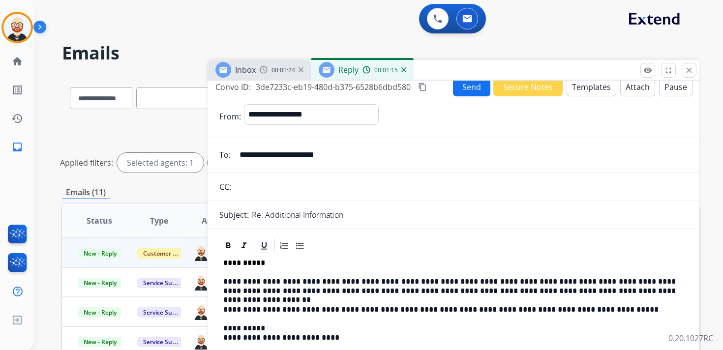
scroll to position [0, 0]
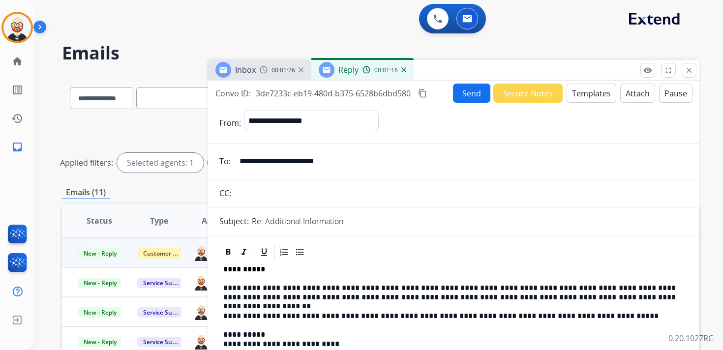
click at [460, 95] on button "Send" at bounding box center [471, 93] width 37 height 19
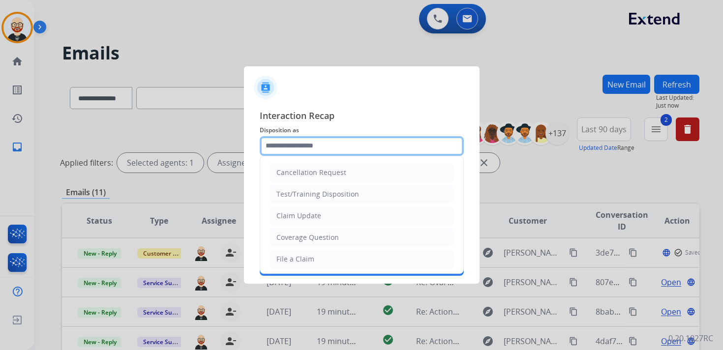
click at [324, 145] on input "text" at bounding box center [362, 146] width 204 height 20
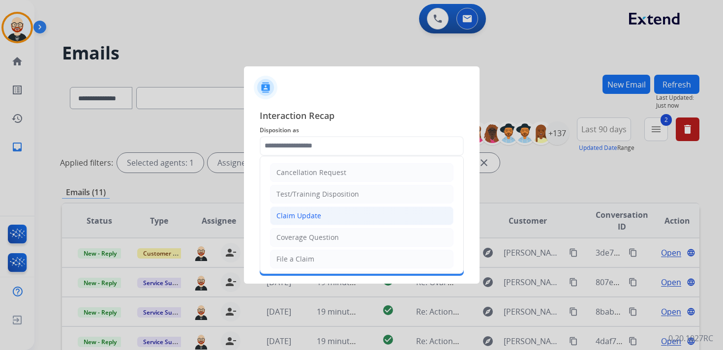
click at [308, 217] on div "Claim Update" at bounding box center [298, 216] width 45 height 10
type input "**********"
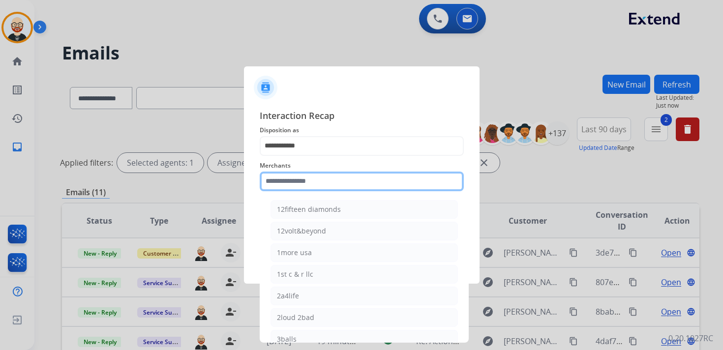
click at [291, 181] on input "text" at bounding box center [362, 182] width 204 height 20
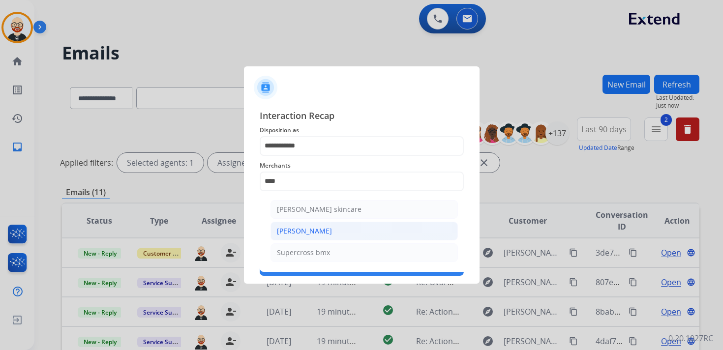
click at [307, 223] on li "Ross-simons" at bounding box center [363, 231] width 187 height 19
type input "**********"
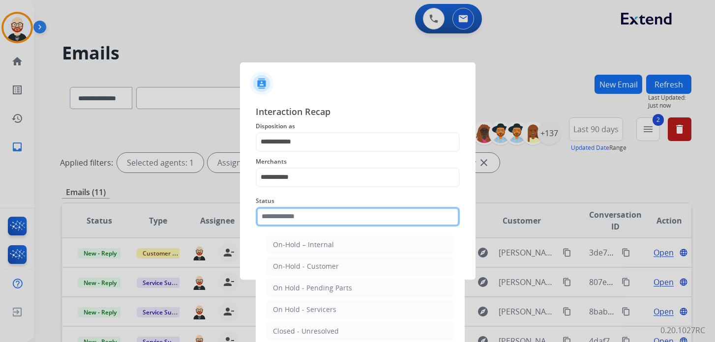
click at [300, 221] on input "text" at bounding box center [358, 217] width 204 height 20
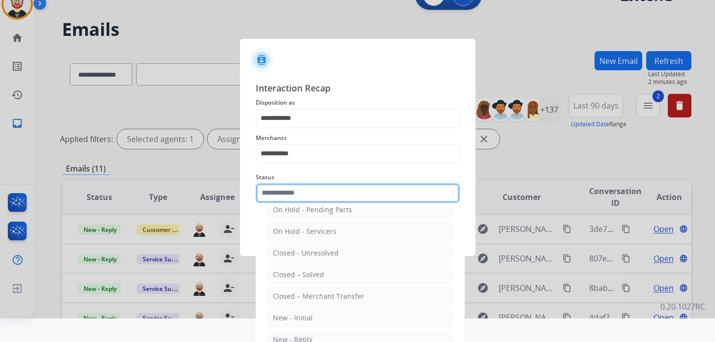
scroll to position [29, 0]
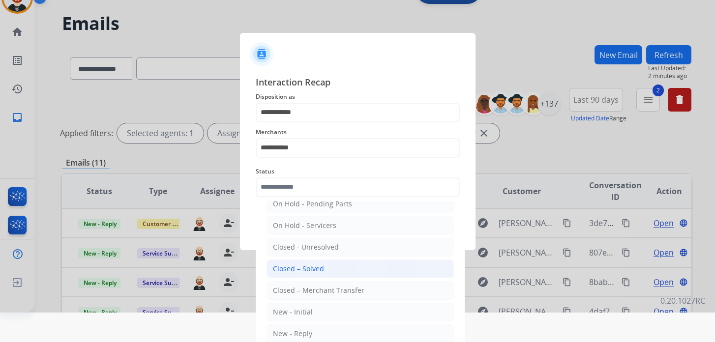
click at [304, 264] on div "Closed – Solved" at bounding box center [298, 269] width 51 height 10
type input "**********"
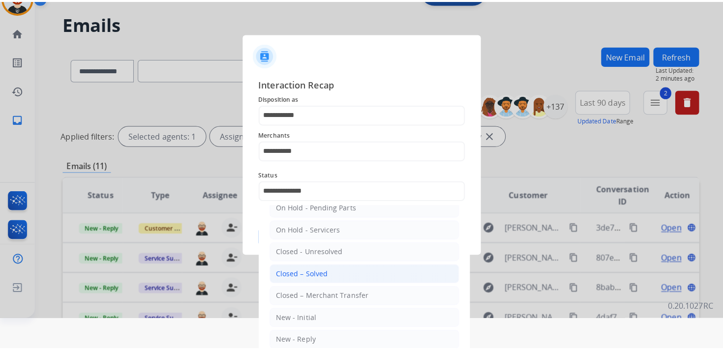
scroll to position [0, 0]
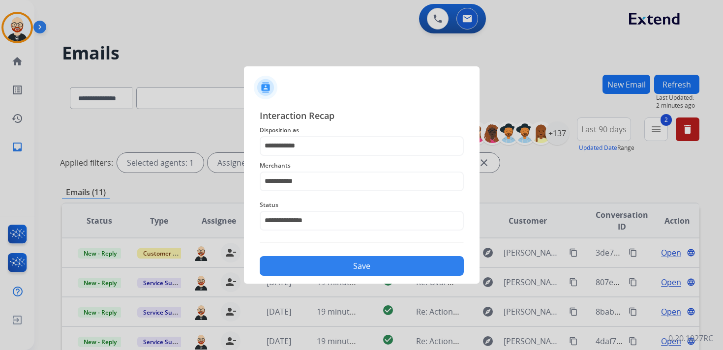
click at [304, 264] on button "Save" at bounding box center [362, 266] width 204 height 20
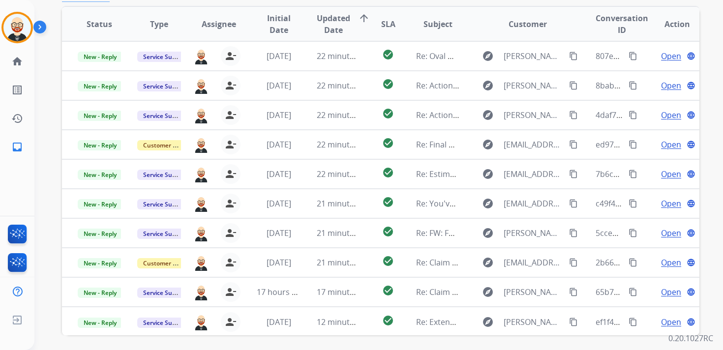
scroll to position [194, 0]
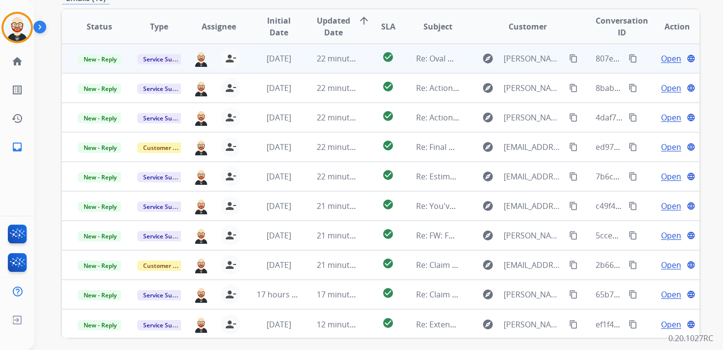
click at [665, 63] on span "Open" at bounding box center [671, 59] width 20 height 12
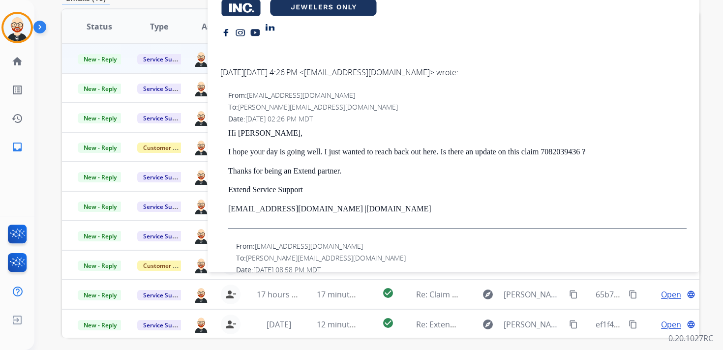
scroll to position [187, 0]
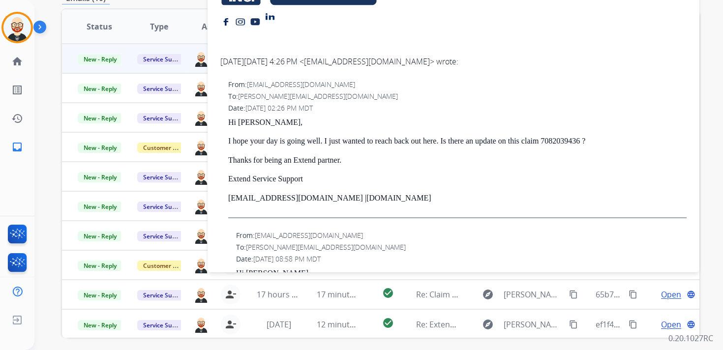
click at [593, 143] on p "I hope your day is going well. I just wanted to reach back out here. Is there a…" at bounding box center [457, 141] width 458 height 9
copy p "7082039436"
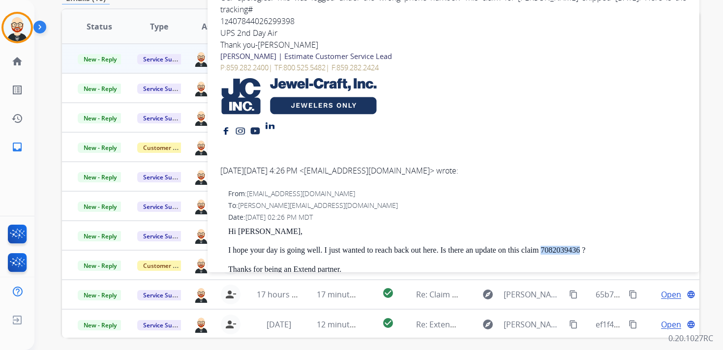
scroll to position [0, 0]
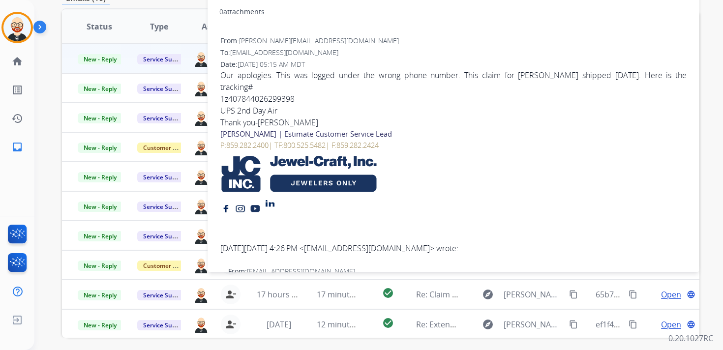
click at [287, 102] on div "1z407844026299398" at bounding box center [453, 99] width 466 height 12
copy div "1z407844026299398"
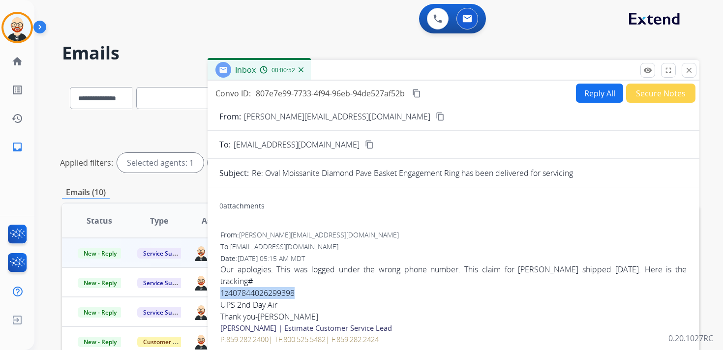
click at [416, 94] on mat-icon "content_copy" at bounding box center [416, 93] width 9 height 9
click at [314, 301] on div "UPS 2nd Day Air" at bounding box center [453, 305] width 466 height 12
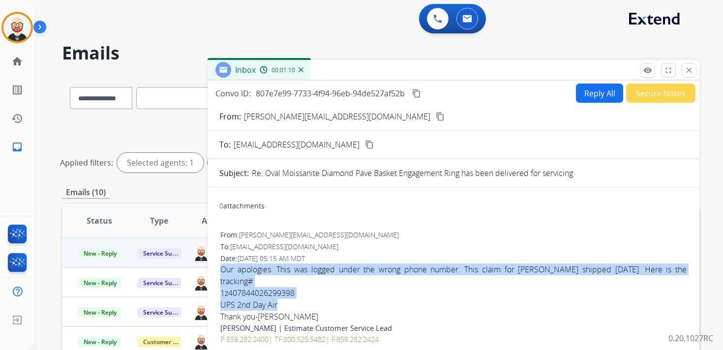
drag, startPoint x: 282, startPoint y: 306, endPoint x: 219, endPoint y: 270, distance: 72.9
click at [219, 270] on div "From: kris@jewel-craft.com To: servicesupport@extend.com Date: 10/14/2025 - 05:…" at bounding box center [453, 343] width 468 height 228
copy div "Our apologies. This was logged under the wrong phone number. This claim for Nic…"
click at [587, 93] on button "Reply All" at bounding box center [599, 93] width 47 height 19
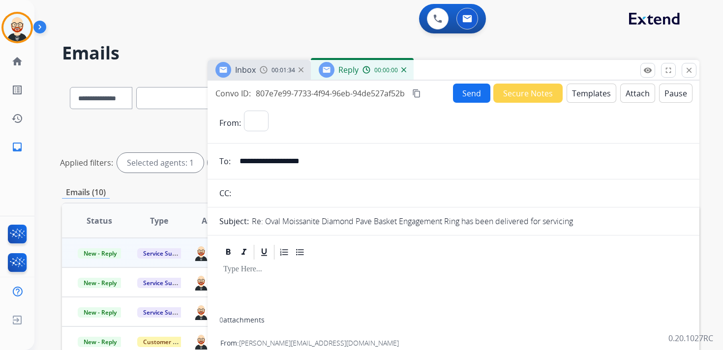
select select "**********"
click at [236, 281] on div at bounding box center [453, 289] width 468 height 56
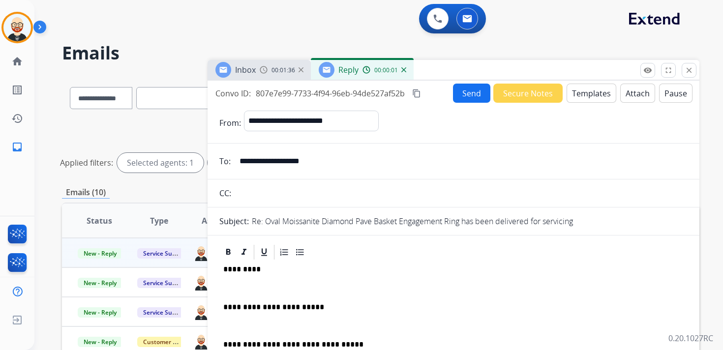
scroll to position [2, 0]
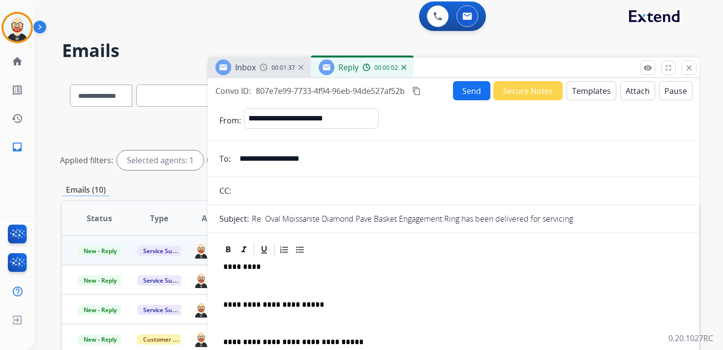
click at [243, 281] on p at bounding box center [453, 285] width 460 height 9
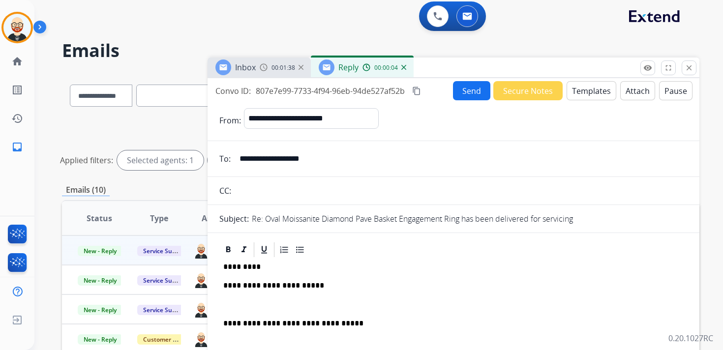
click at [247, 302] on p at bounding box center [453, 304] width 460 height 9
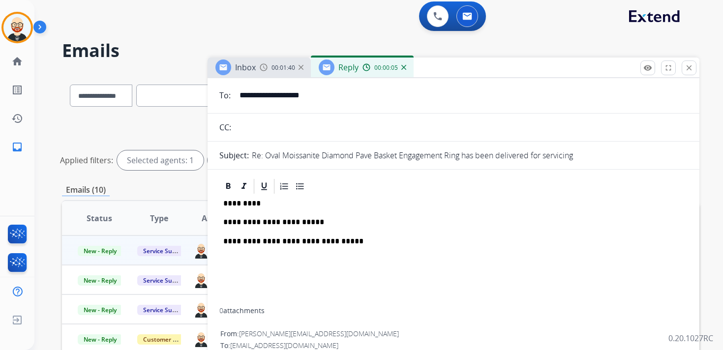
scroll to position [87, 0]
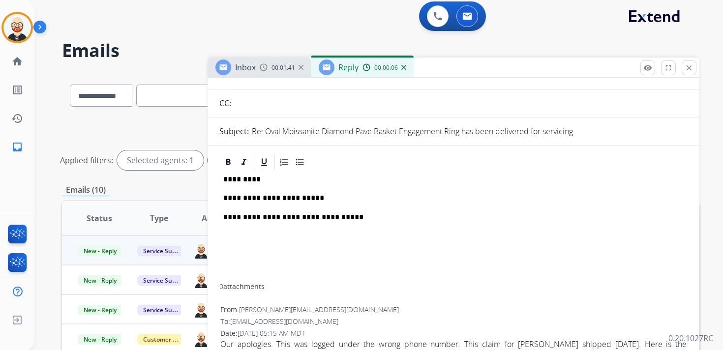
click at [239, 180] on p "*********" at bounding box center [449, 179] width 452 height 9
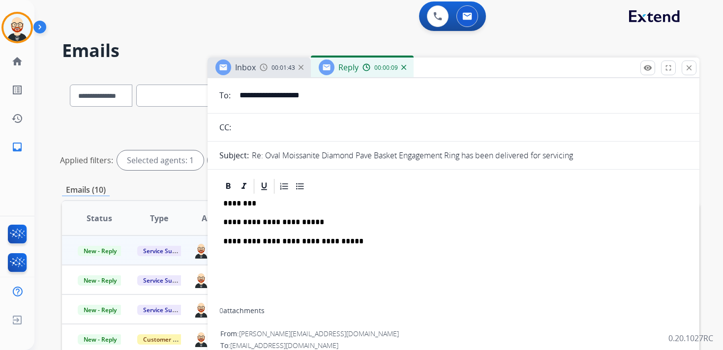
scroll to position [0, 0]
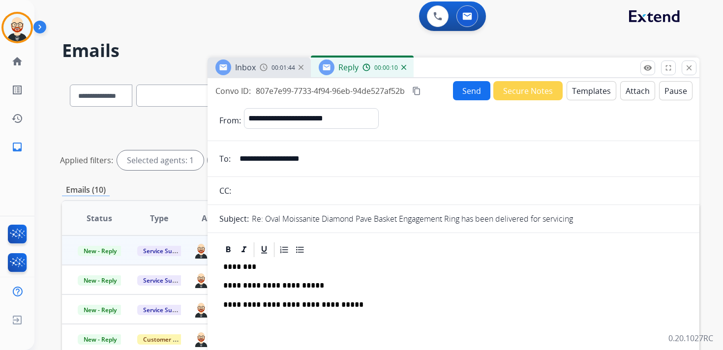
click at [459, 91] on button "Send" at bounding box center [471, 90] width 37 height 19
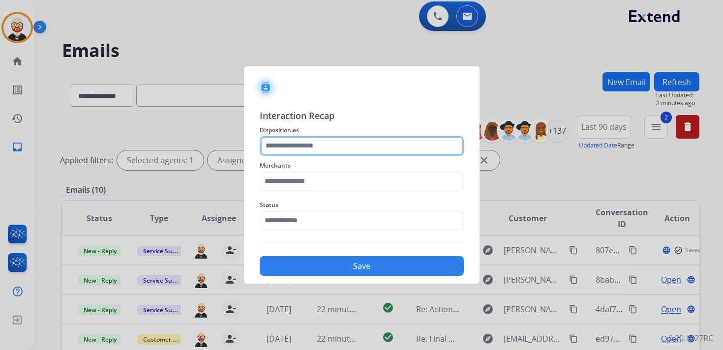
click at [309, 144] on input "text" at bounding box center [362, 146] width 204 height 20
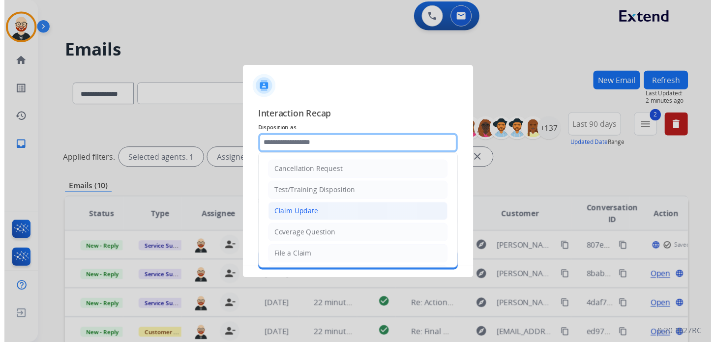
scroll to position [147, 0]
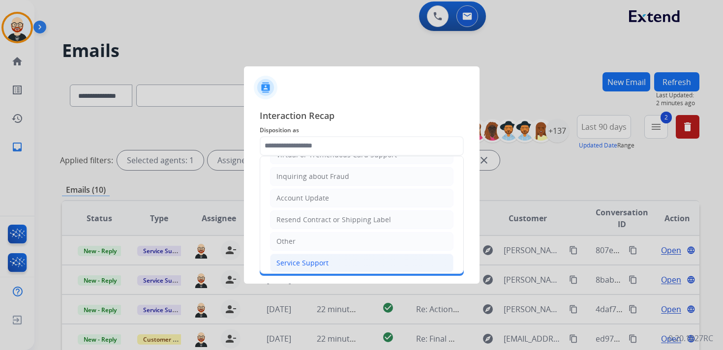
click at [309, 258] on div "Service Support" at bounding box center [302, 263] width 52 height 10
type input "**********"
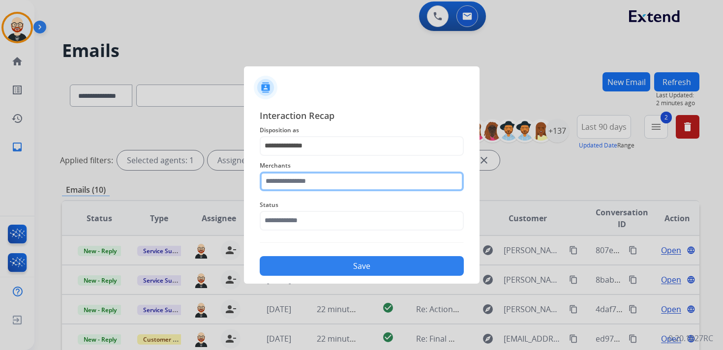
click at [288, 176] on input "text" at bounding box center [362, 182] width 204 height 20
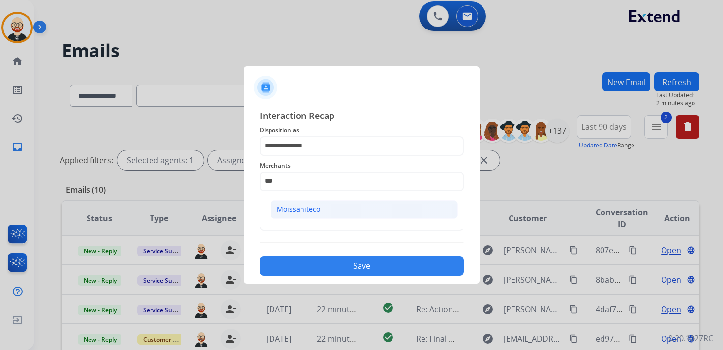
click at [297, 207] on div "Moissaniteco" at bounding box center [298, 209] width 43 height 10
type input "**********"
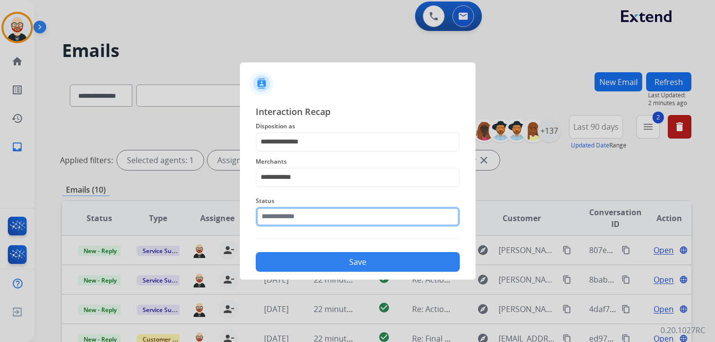
click at [293, 227] on div "Status" at bounding box center [358, 210] width 204 height 39
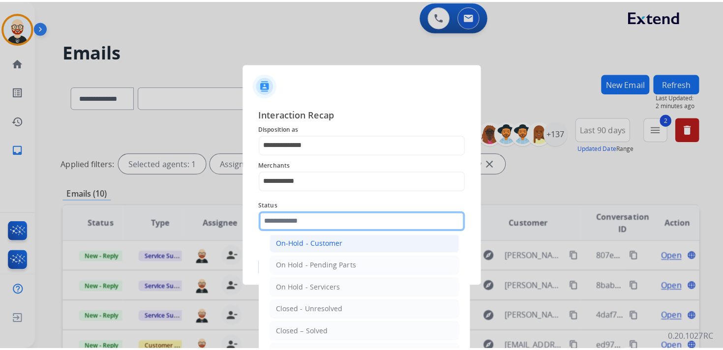
scroll to position [30, 0]
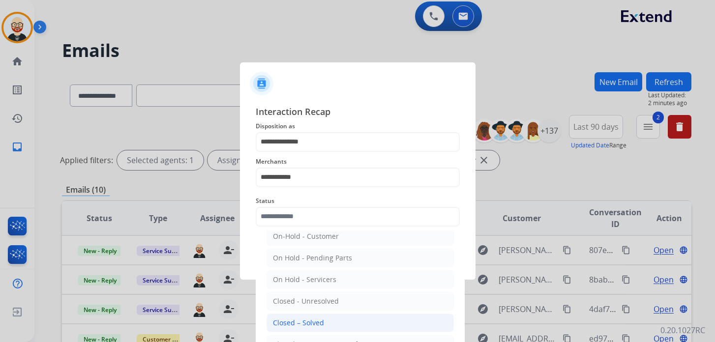
click at [301, 320] on div "Closed – Solved" at bounding box center [298, 323] width 51 height 10
type input "**********"
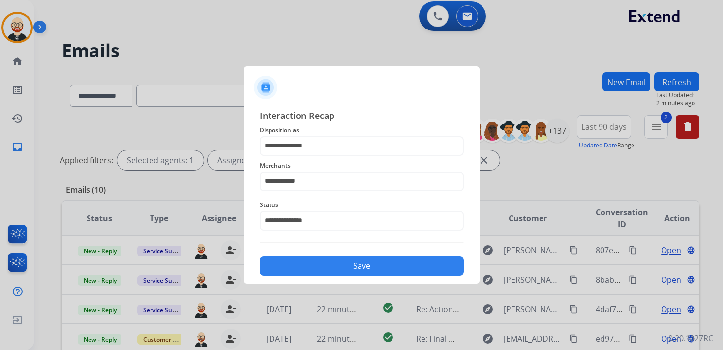
click at [314, 269] on button "Save" at bounding box center [362, 266] width 204 height 20
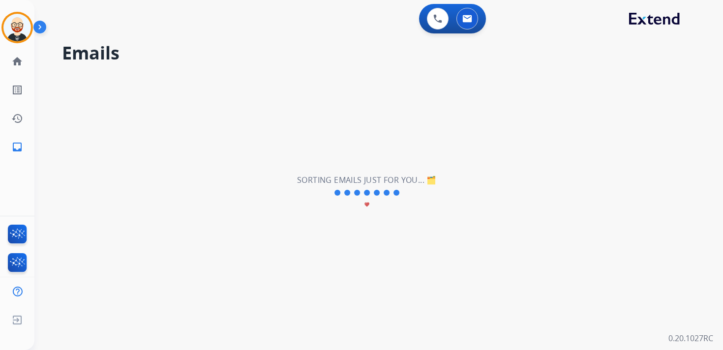
scroll to position [0, 0]
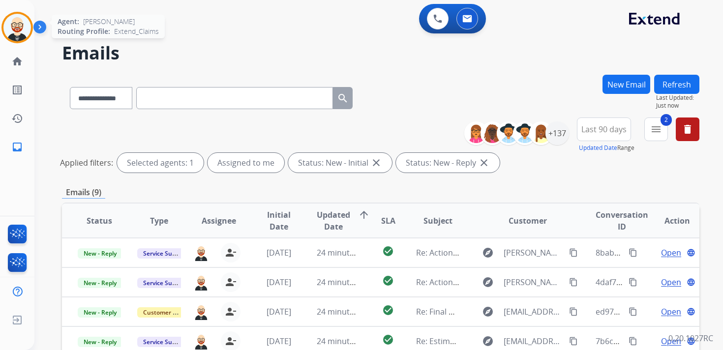
click at [7, 25] on img at bounding box center [17, 28] width 28 height 28
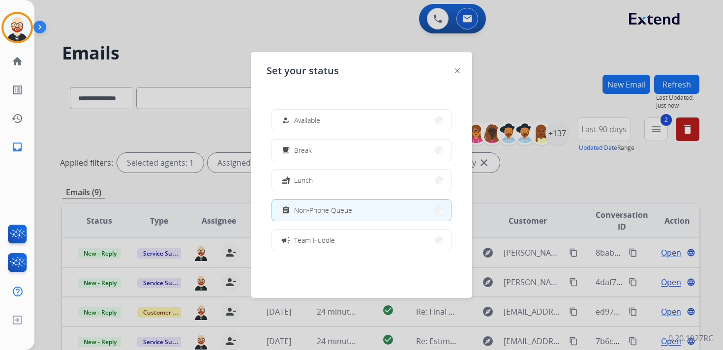
scroll to position [155, 0]
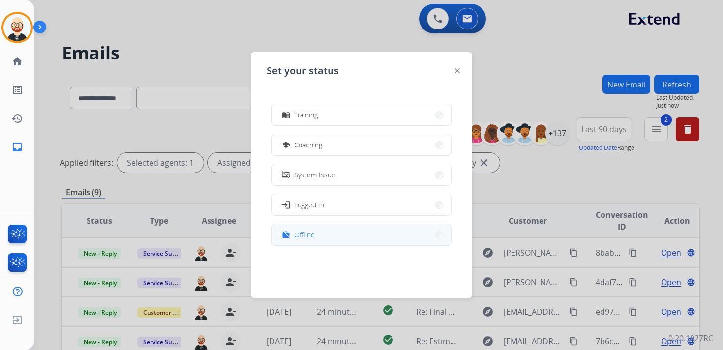
click at [310, 229] on div "work_off Offline" at bounding box center [297, 235] width 35 height 12
